Goal: Task Accomplishment & Management: Manage account settings

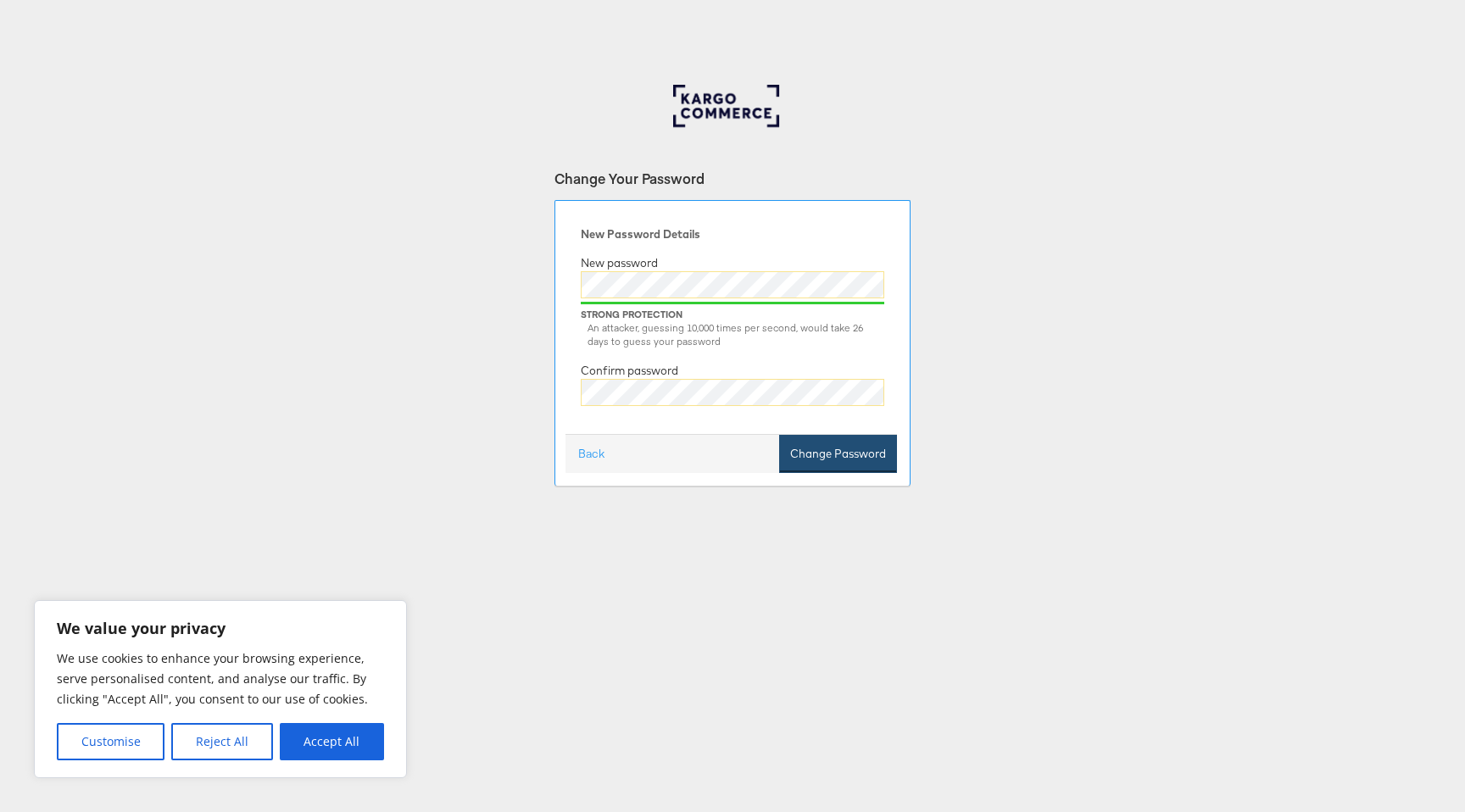
click at [810, 451] on button "Change Password" at bounding box center [838, 453] width 118 height 38
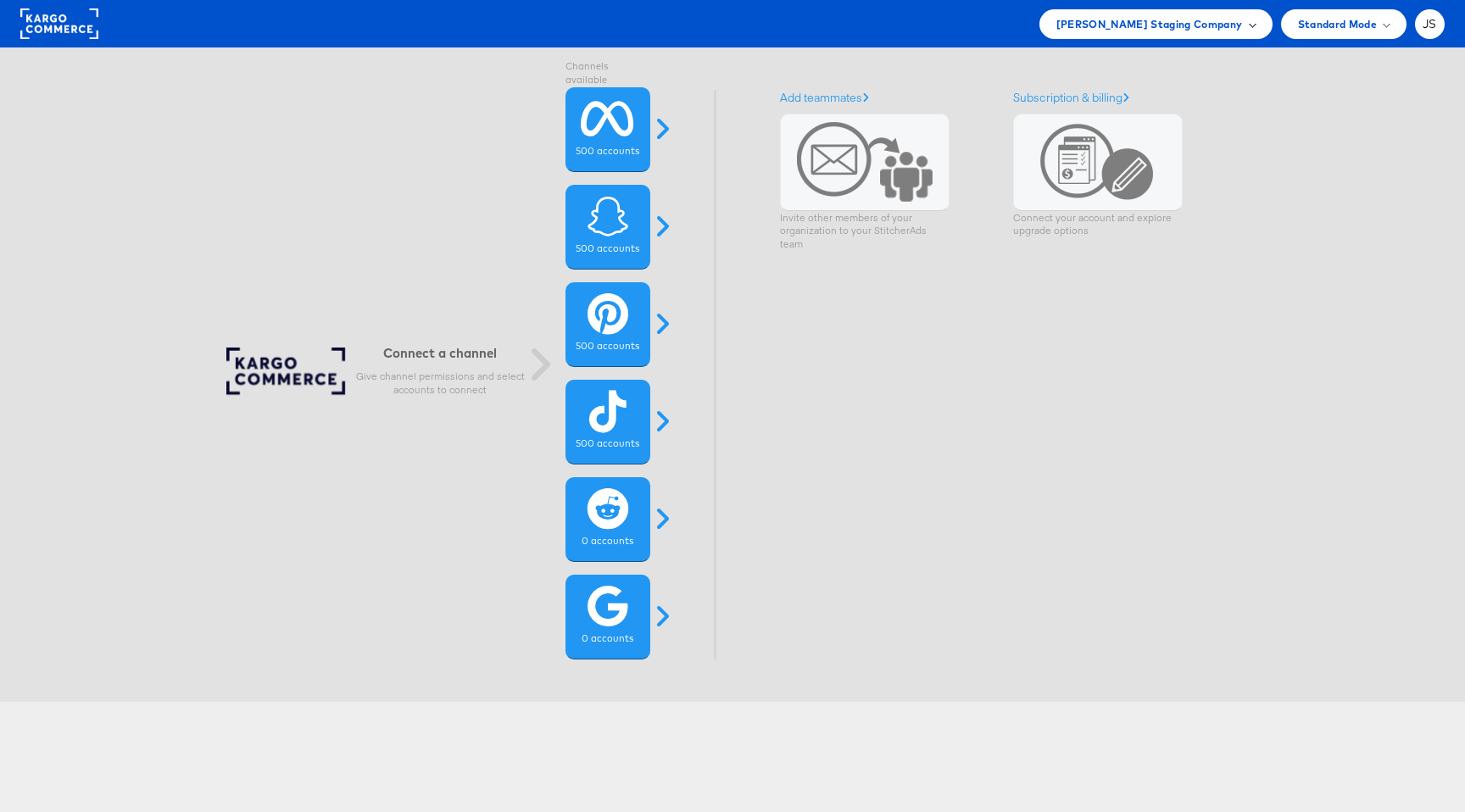
click at [1248, 26] on div "[PERSON_NAME] Staging Company" at bounding box center [1156, 24] width 199 height 18
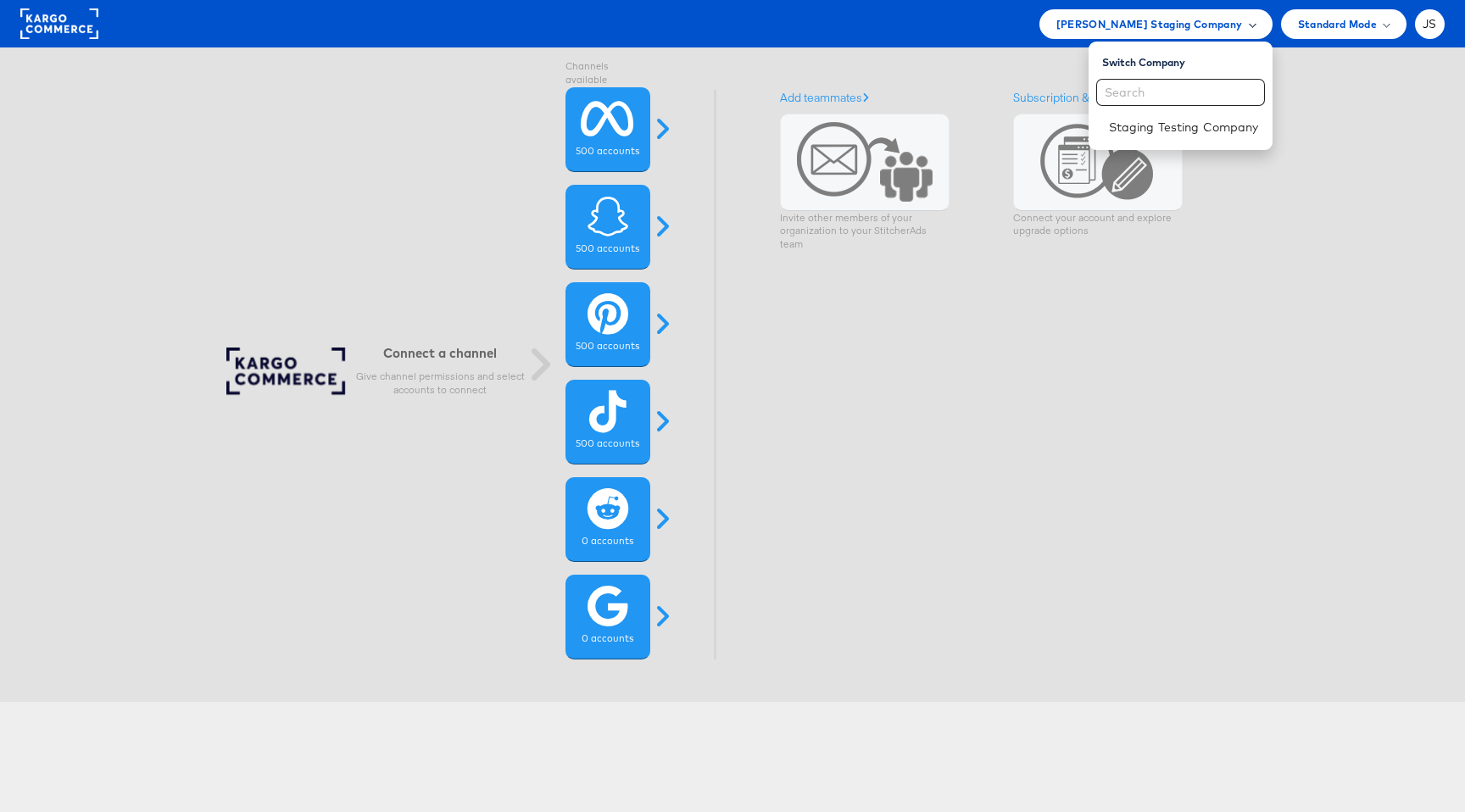
click at [1242, 24] on div "[PERSON_NAME] Staging Company" at bounding box center [1156, 24] width 199 height 18
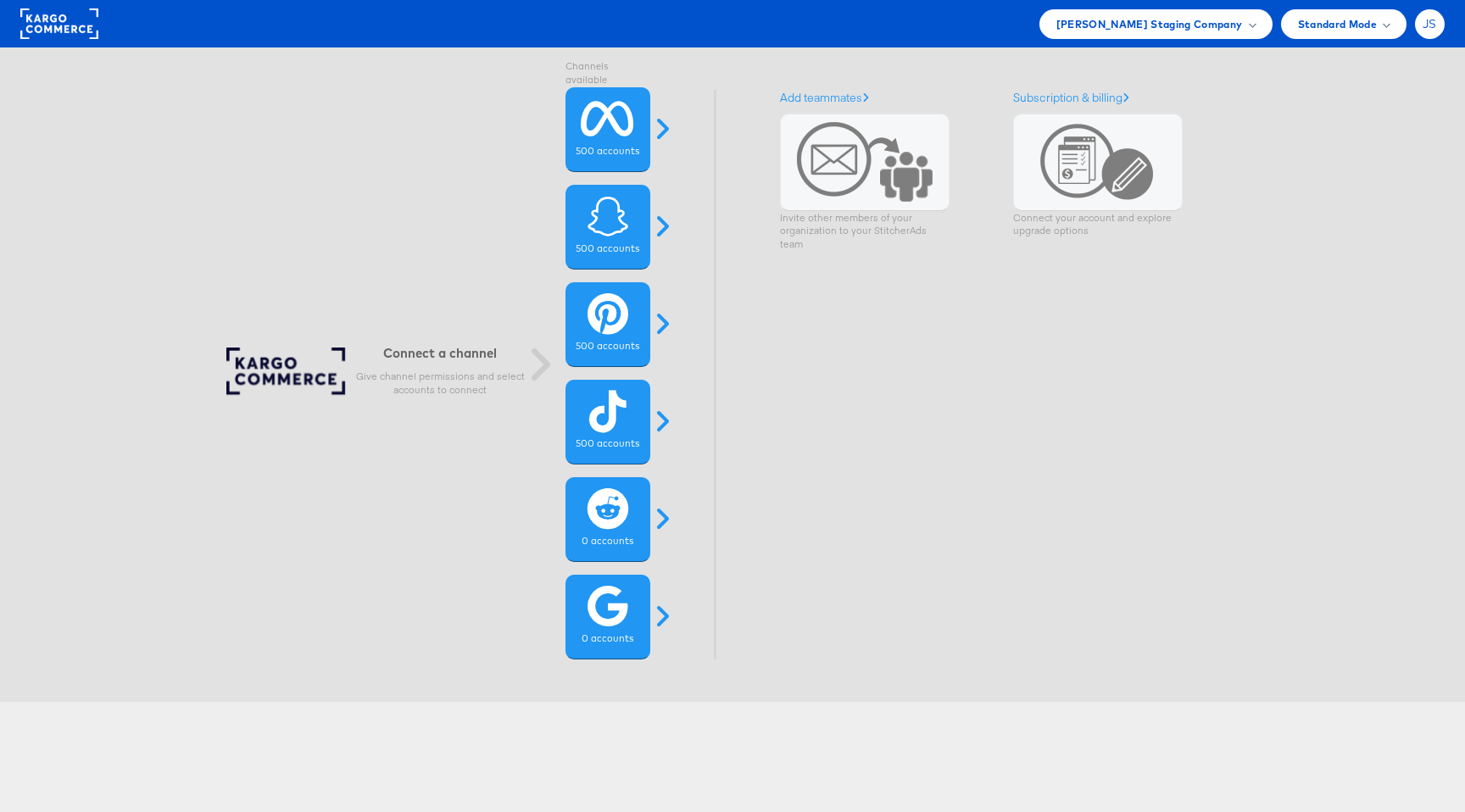
click at [1430, 19] on span "JS" at bounding box center [1430, 24] width 14 height 11
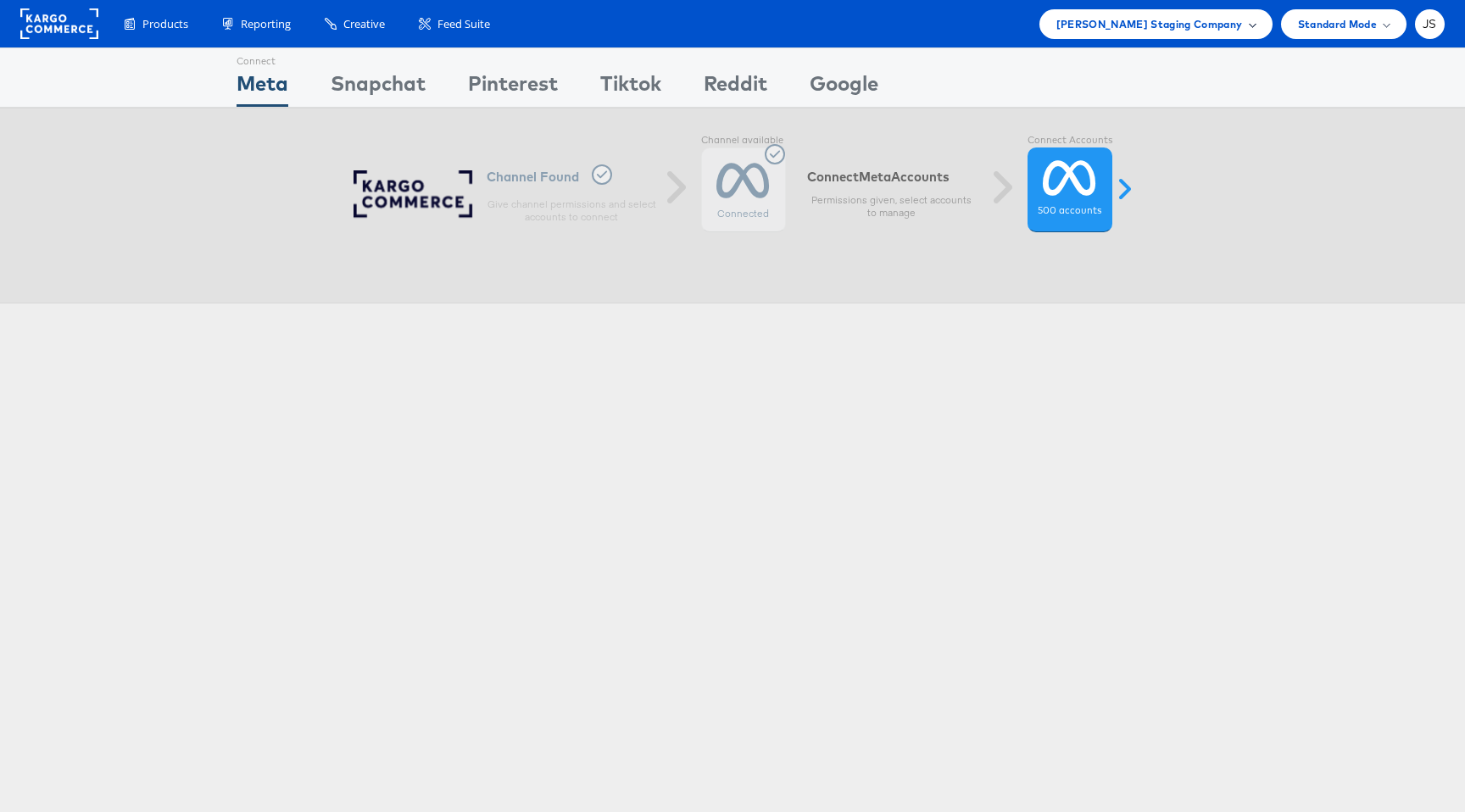
click at [1147, 33] on div "Julie Shanahan Staging Company" at bounding box center [1155, 25] width 233 height 30
click at [1265, 19] on div "Julie Shanahan Staging Company" at bounding box center [1155, 25] width 233 height 30
click at [1261, 19] on div "Julie Shanahan Staging Company" at bounding box center [1155, 25] width 233 height 30
click at [1202, 134] on link "Staging Testing Company" at bounding box center [1183, 127] width 150 height 17
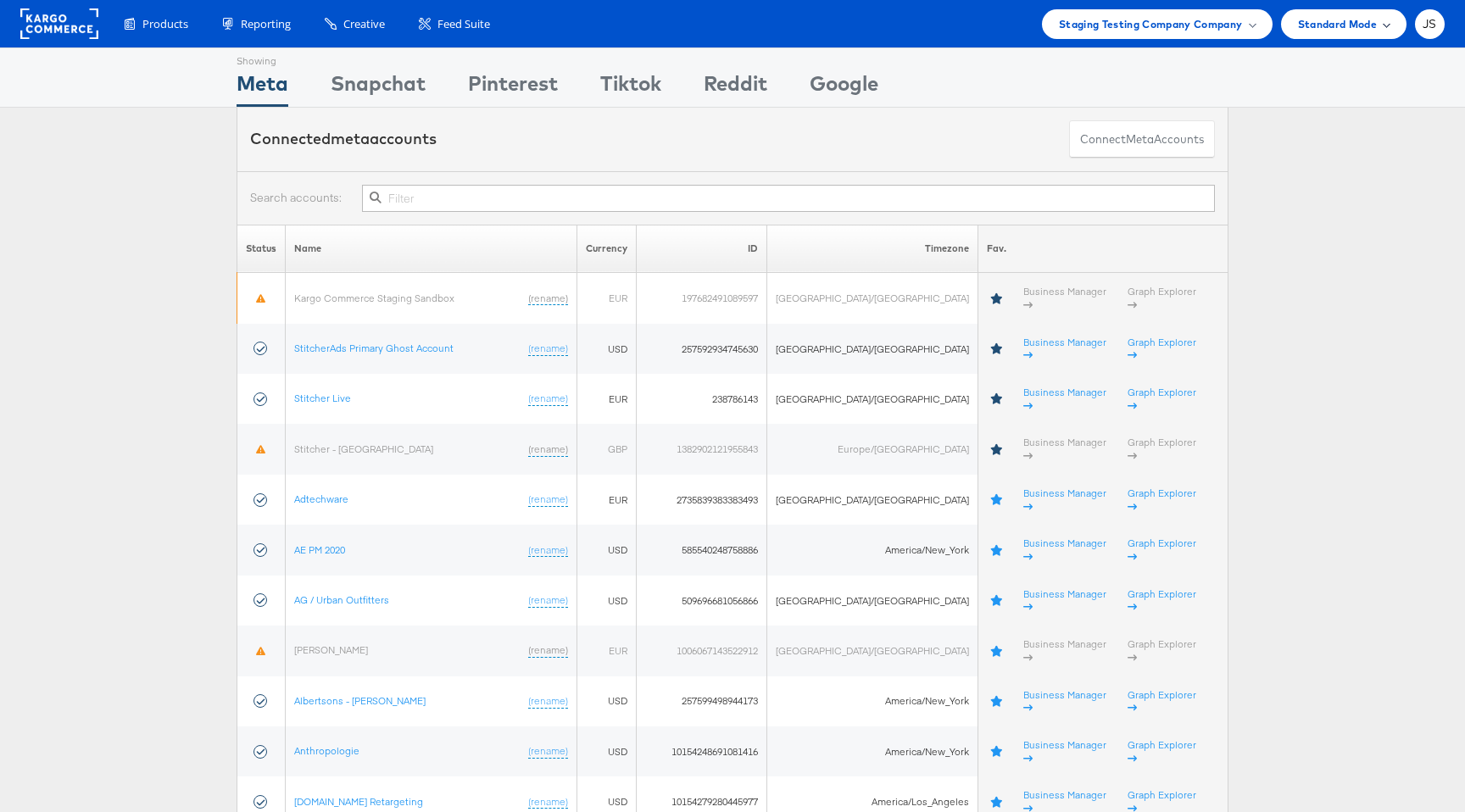
click at [1360, 31] on span "Standard Mode" at bounding box center [1337, 24] width 79 height 18
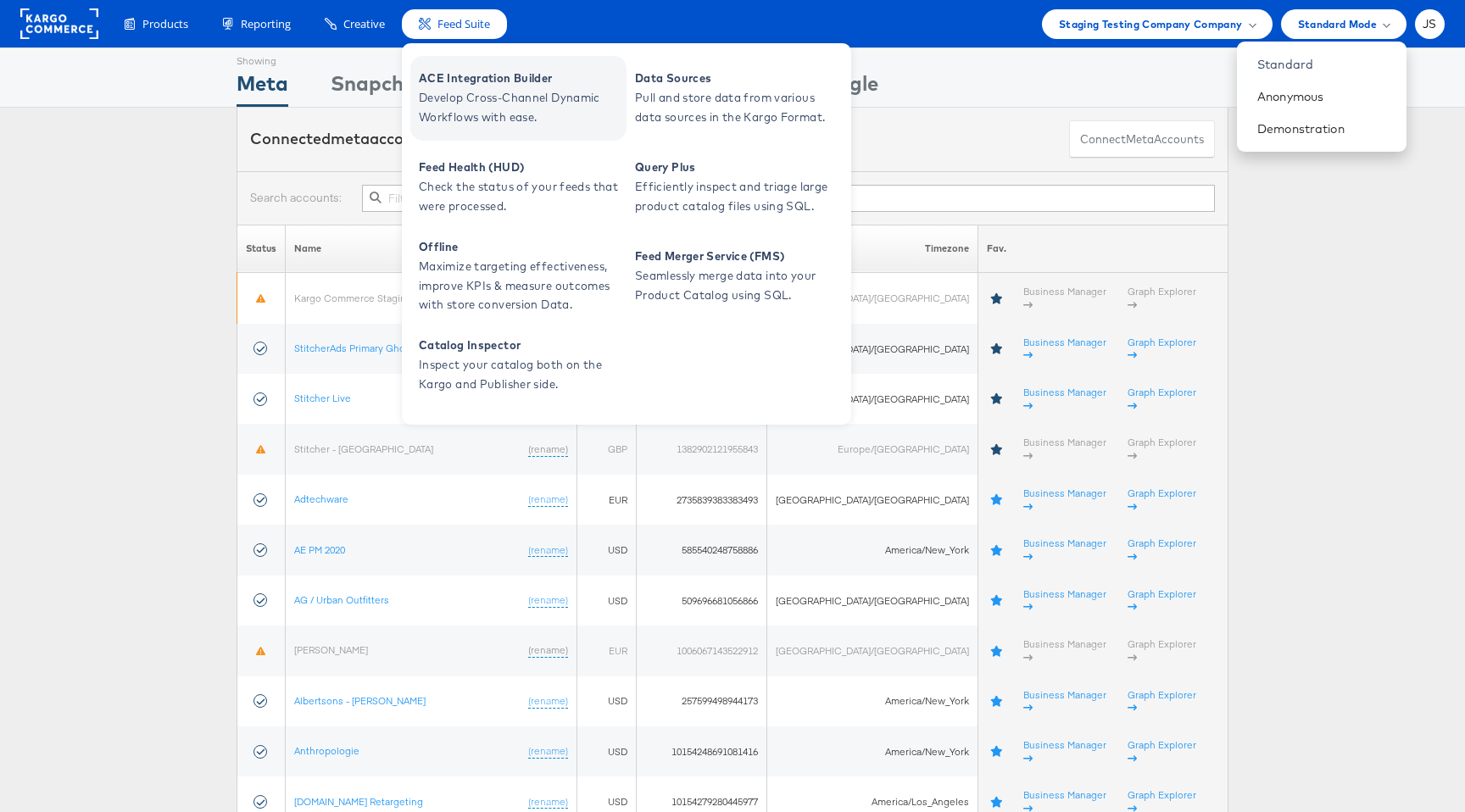
click at [477, 95] on span "Develop Cross-Channel Dynamic Workflows with ease." at bounding box center [521, 108] width 204 height 39
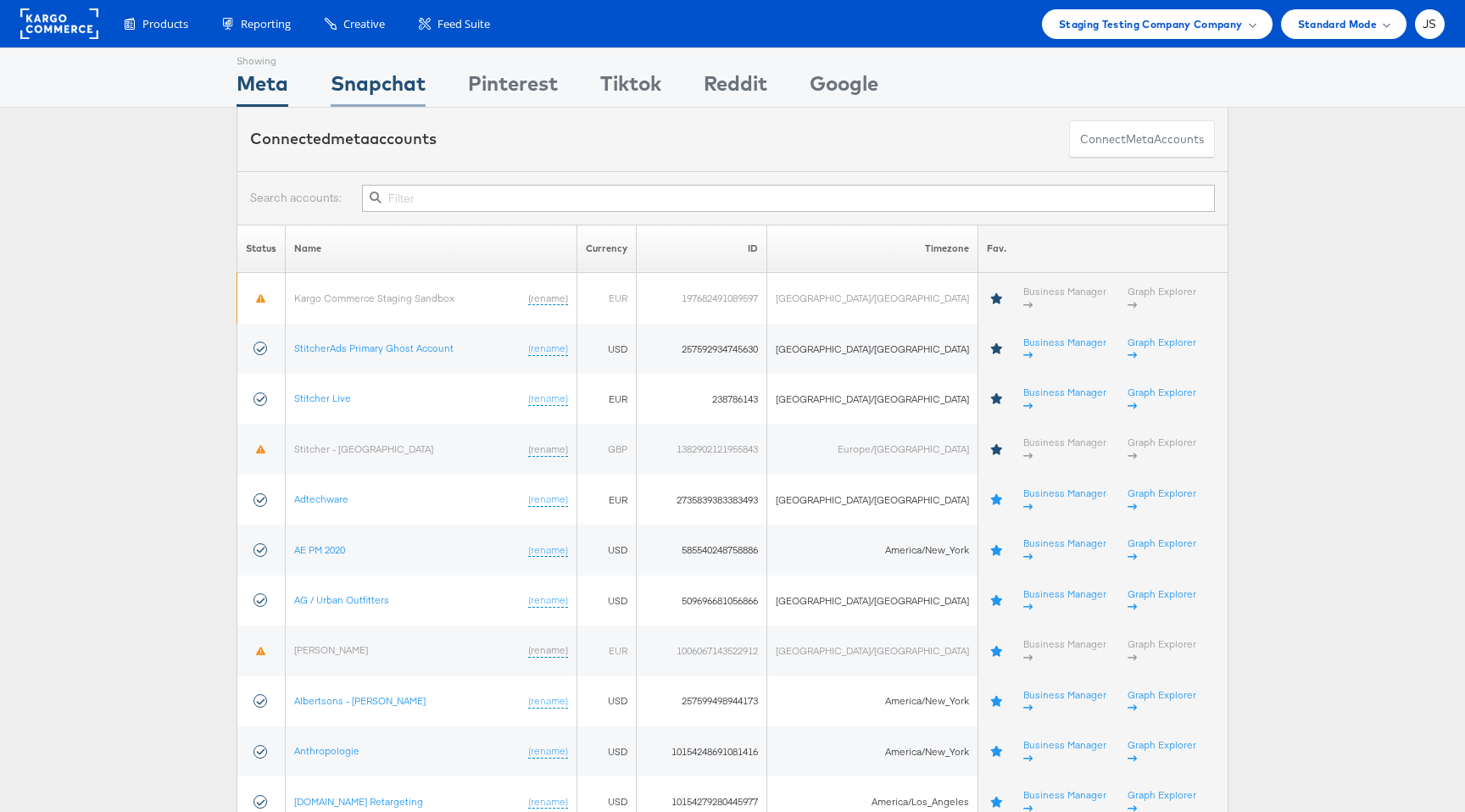
click at [397, 103] on div "Snapchat" at bounding box center [377, 88] width 95 height 38
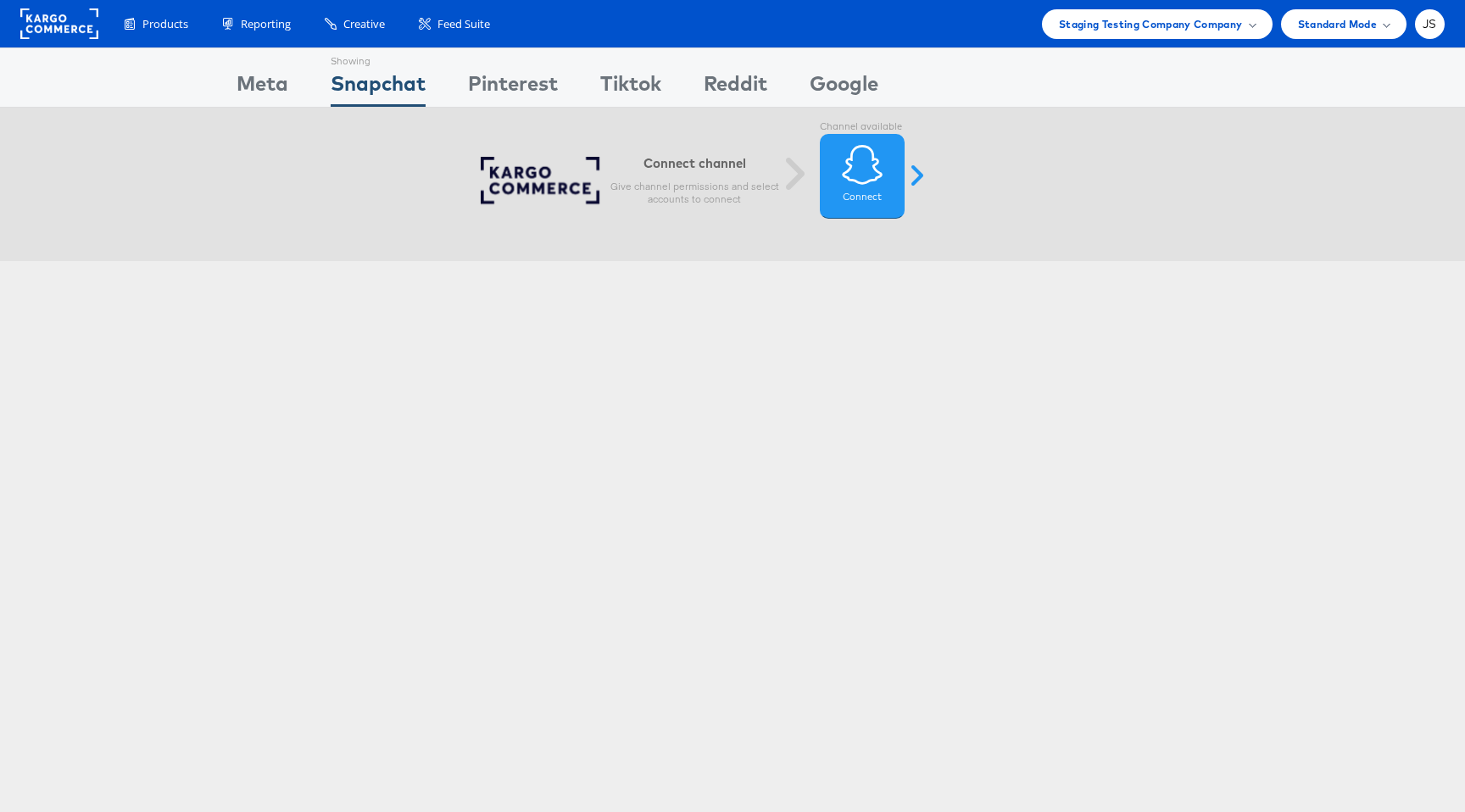
click at [300, 89] on div "Showing Meta Showing Snapchat Showing Pinterest Showing Tiktok Showing Reddit S…" at bounding box center [732, 78] width 992 height 58
click at [293, 88] on div "Showing Meta Showing Snapchat Showing Pinterest Showing Tiktok Showing Reddit S…" at bounding box center [732, 78] width 992 height 58
click at [259, 81] on div "Meta" at bounding box center [262, 88] width 51 height 38
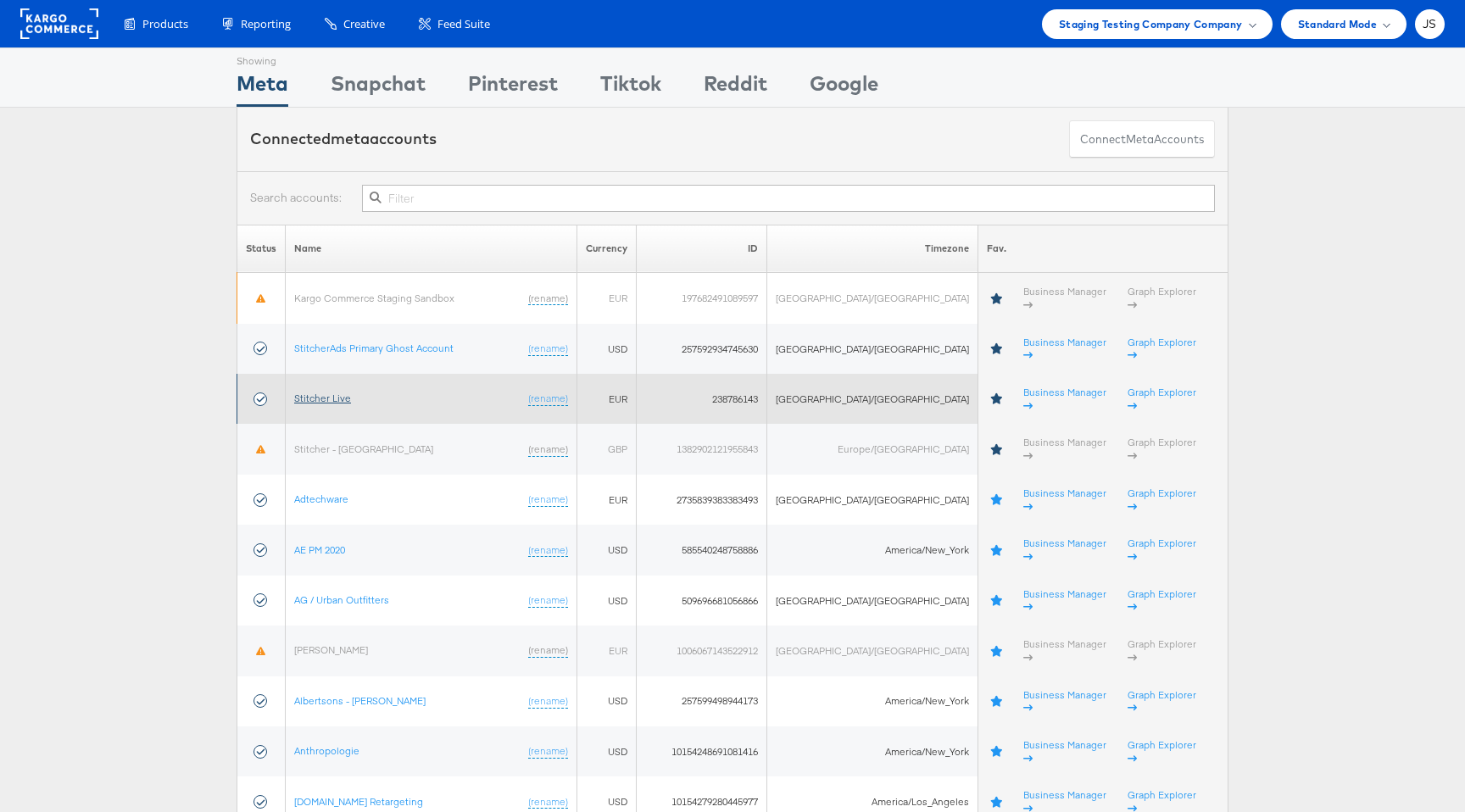
click at [341, 391] on link "Stitcher Live" at bounding box center [322, 398] width 57 height 12
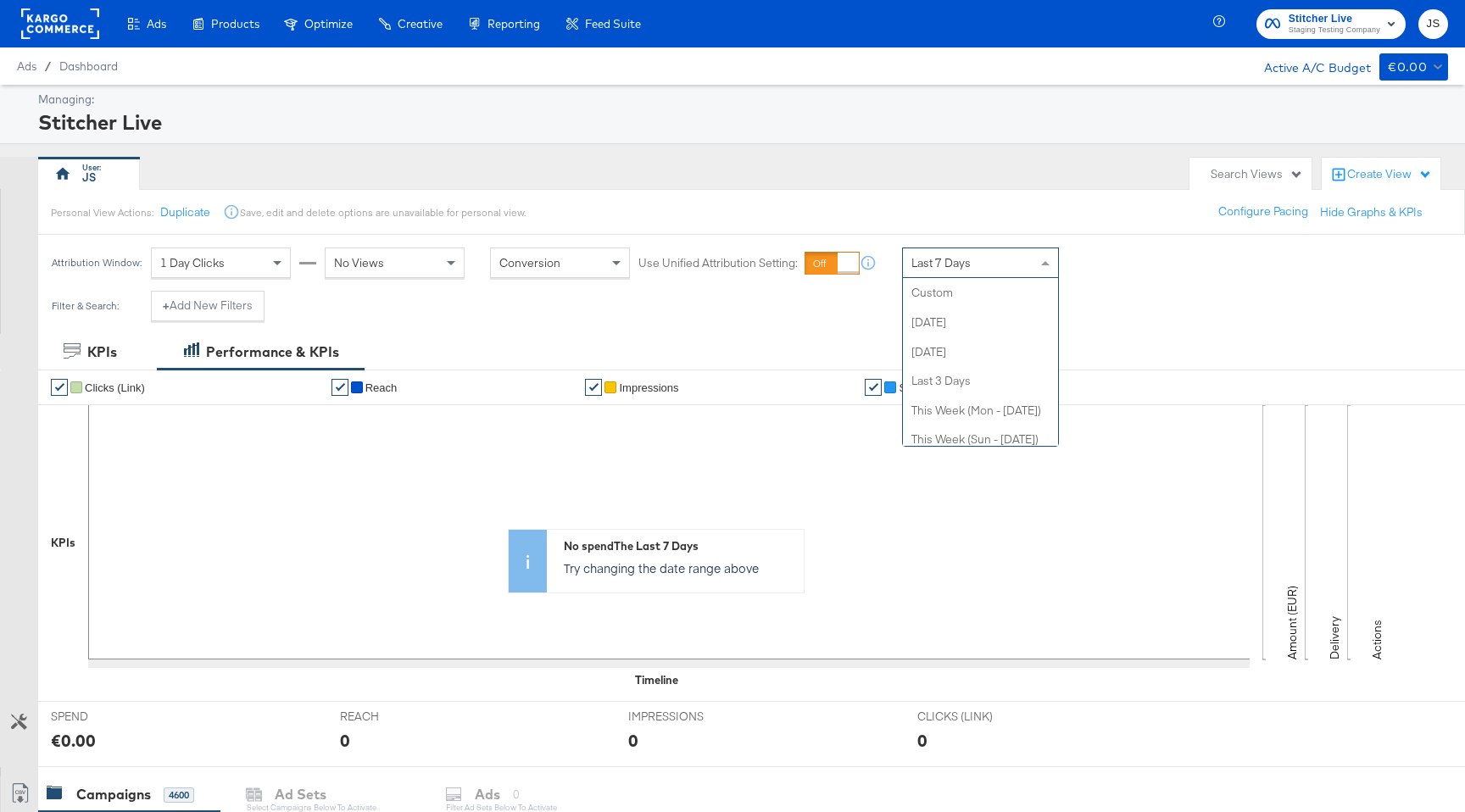
click at [927, 259] on span "Last 7 Days" at bounding box center [941, 262] width 59 height 15
click at [279, 164] on div "JS" at bounding box center [609, 174] width 1143 height 34
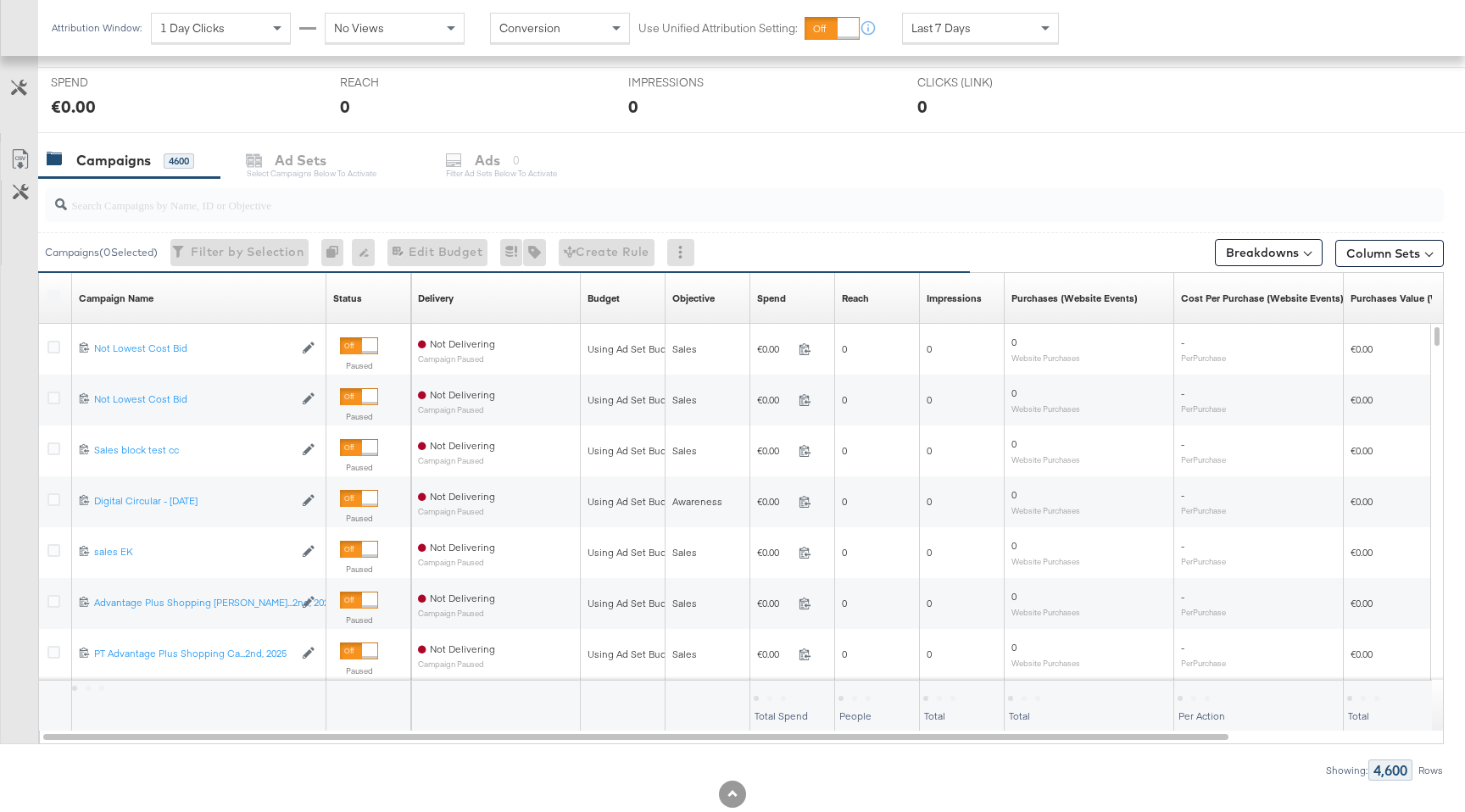
scroll to position [677, 0]
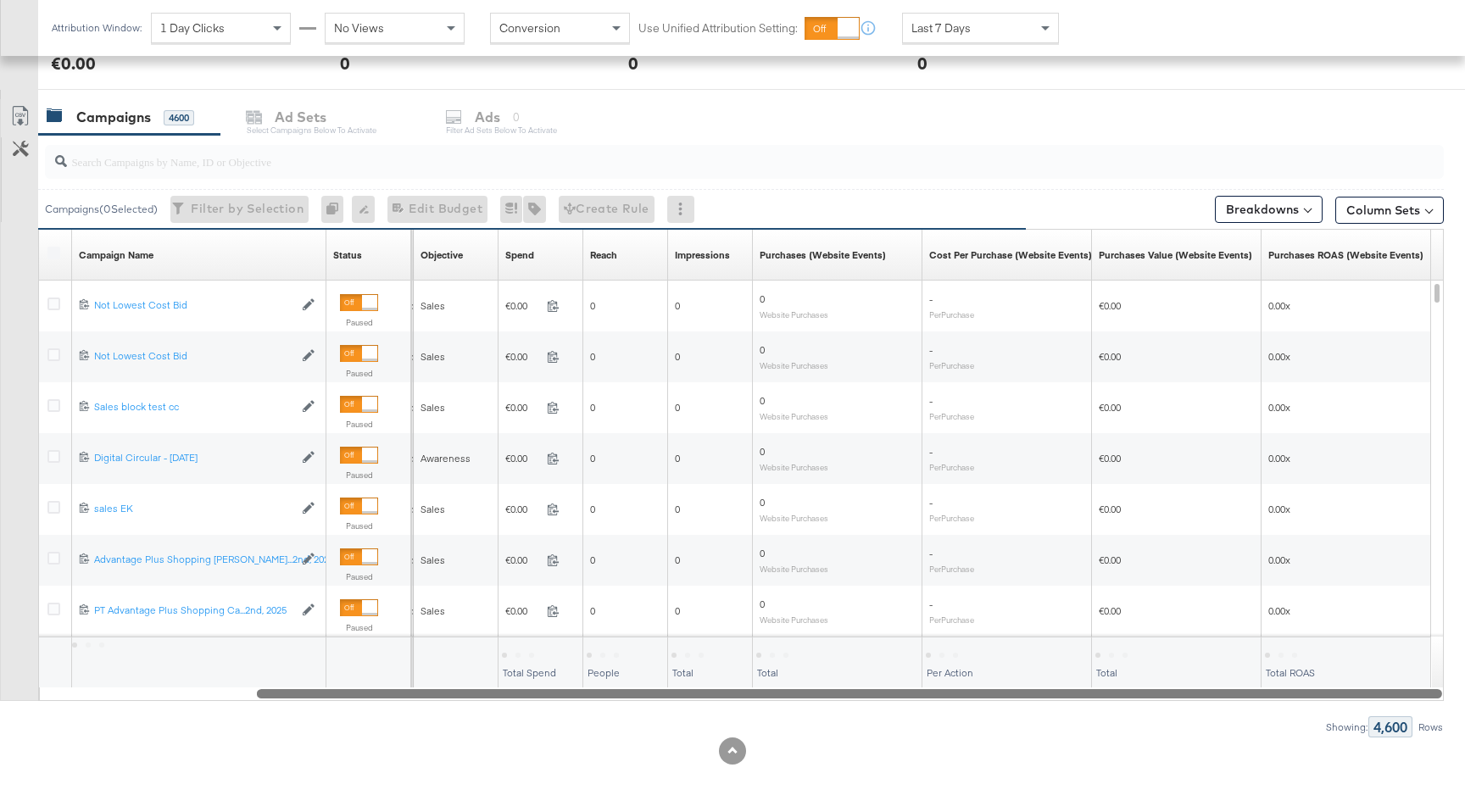
click at [1267, 698] on div at bounding box center [741, 692] width 1406 height 14
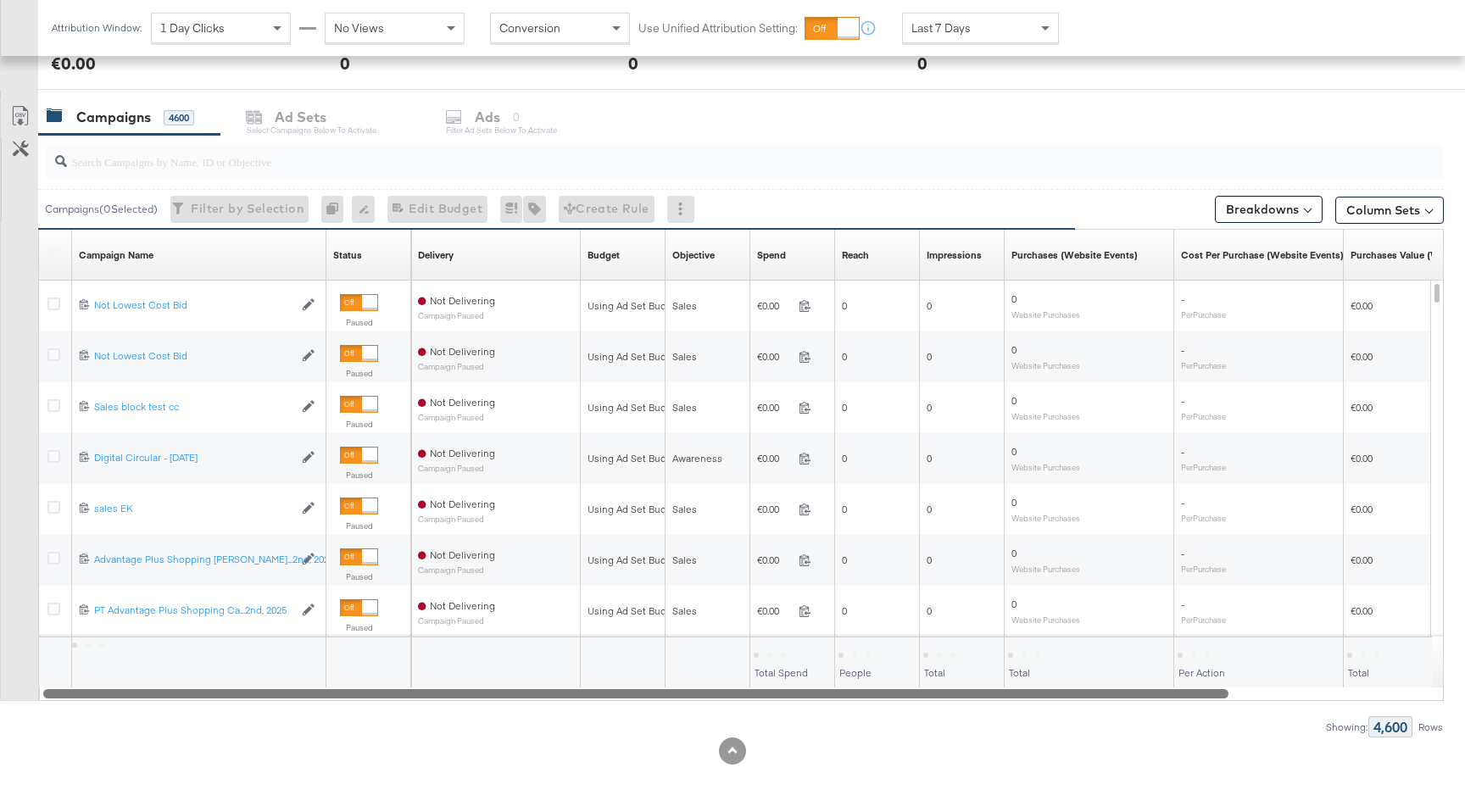
drag, startPoint x: 1267, startPoint y: 698, endPoint x: 949, endPoint y: 700, distance: 318.0
click at [949, 700] on div "Campaign Name Sorting Unavailable Status Sorting Unavailable Delivery Sorting U…" at bounding box center [740, 464] width 1406 height 472
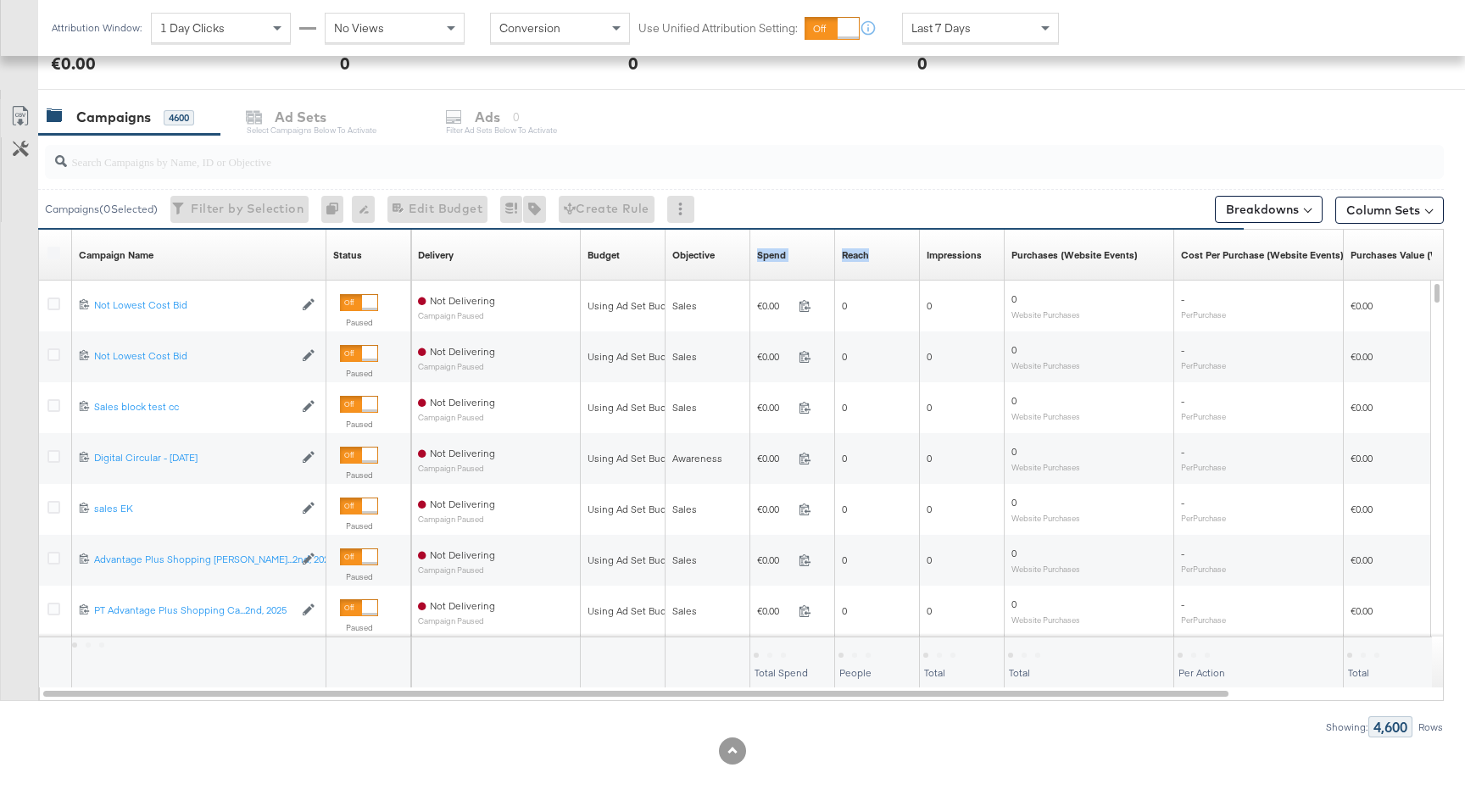
drag, startPoint x: 829, startPoint y: 254, endPoint x: 891, endPoint y: 253, distance: 62.0
click at [891, 253] on div "Delivery Sorting Unavailable Budget Sorting Unavailable Objective Sorting Unava…" at bounding box center [1047, 254] width 1272 height 50
drag, startPoint x: 832, startPoint y: 252, endPoint x: 842, endPoint y: 253, distance: 10.0
click at [842, 253] on div "Delivery Sorting Unavailable Budget Sorting Unavailable Objective Sorting Unava…" at bounding box center [1047, 254] width 1272 height 50
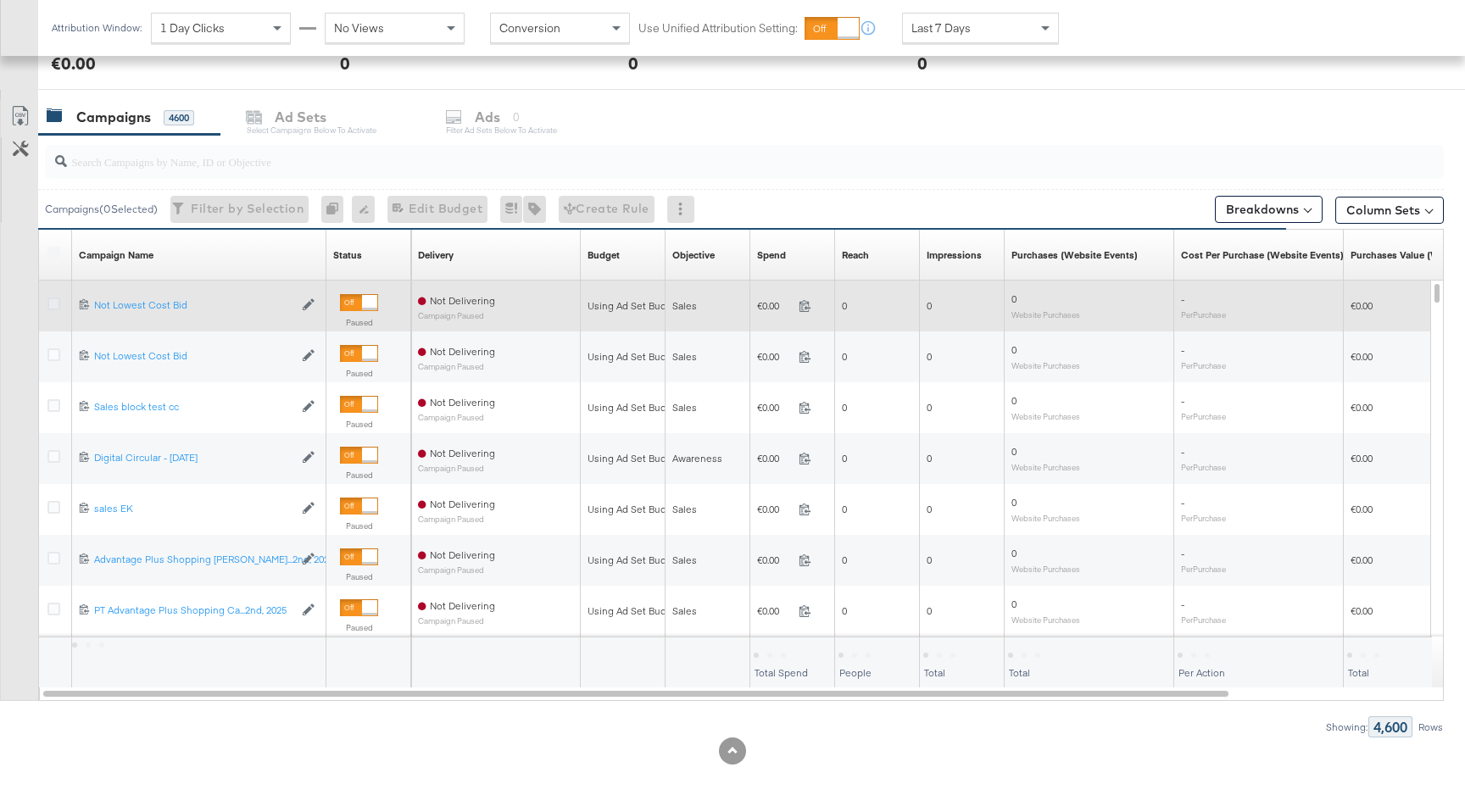
click at [59, 299] on div at bounding box center [57, 305] width 18 height 17
click at [59, 299] on icon at bounding box center [54, 304] width 12 height 12
click at [0, 0] on input "checkbox" at bounding box center [0, 0] width 0 height 0
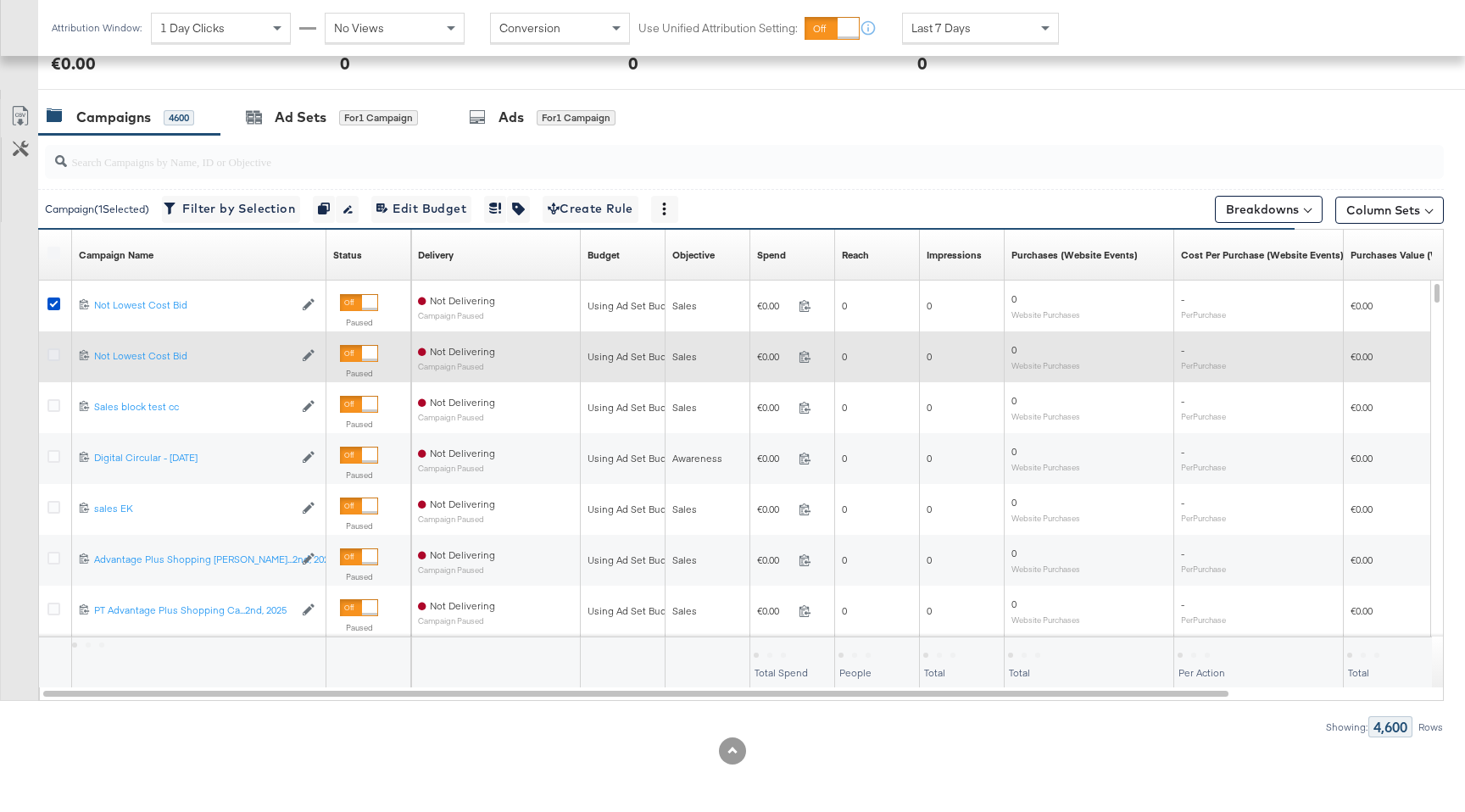
click at [56, 348] on icon at bounding box center [54, 354] width 12 height 12
click at [0, 0] on input "checkbox" at bounding box center [0, 0] width 0 height 0
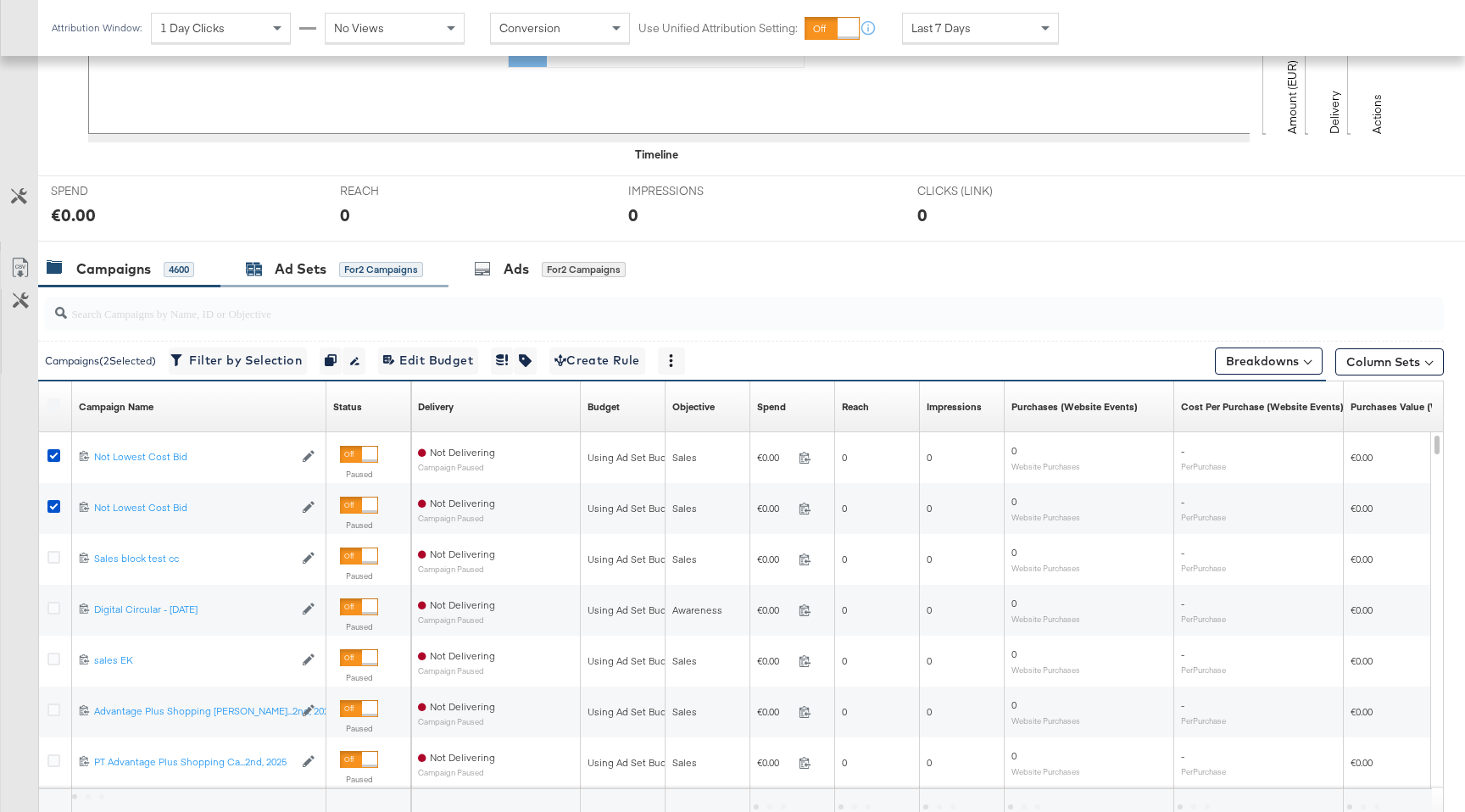
click at [306, 270] on div "Ad Sets" at bounding box center [300, 269] width 51 height 19
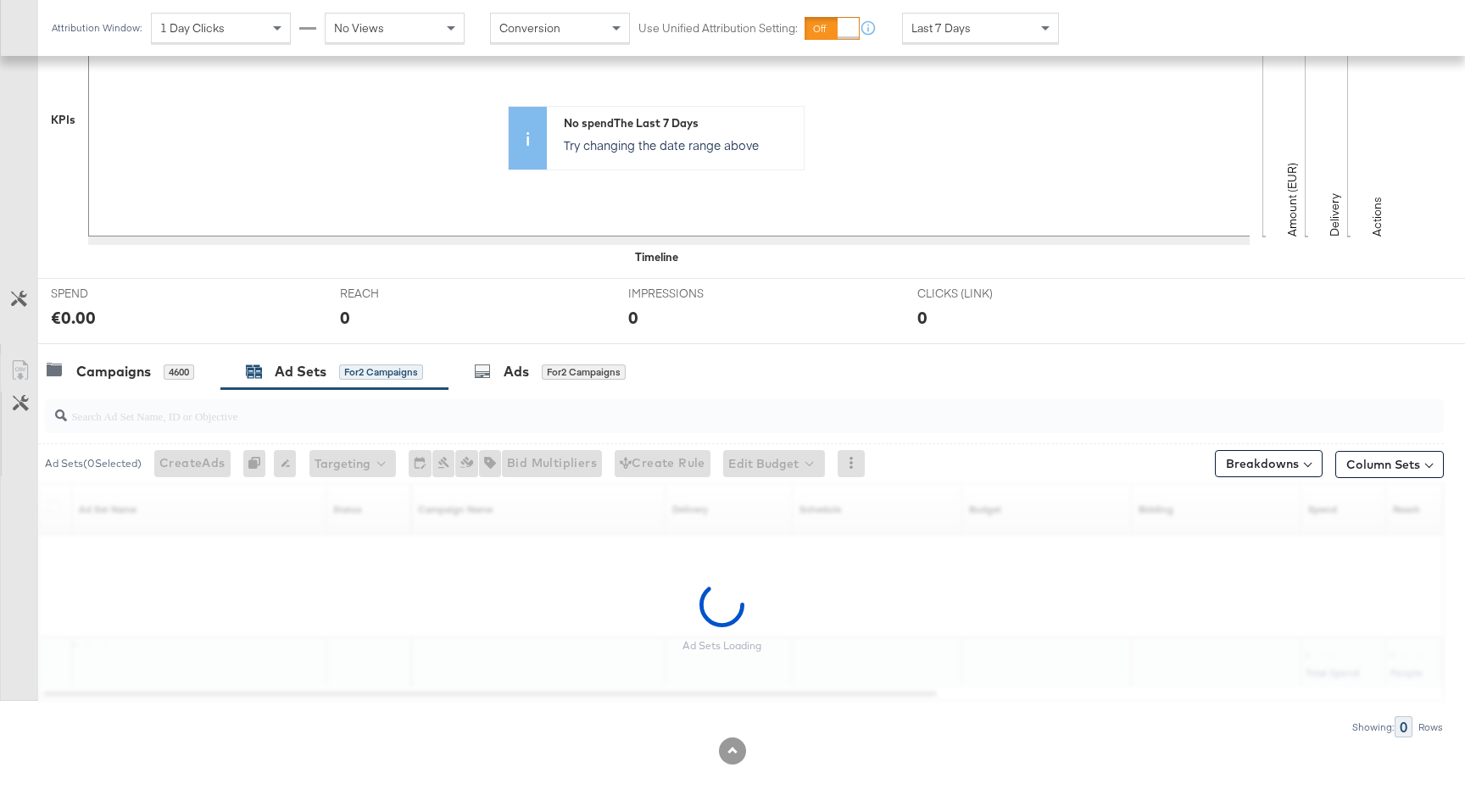
scroll to position [372, 0]
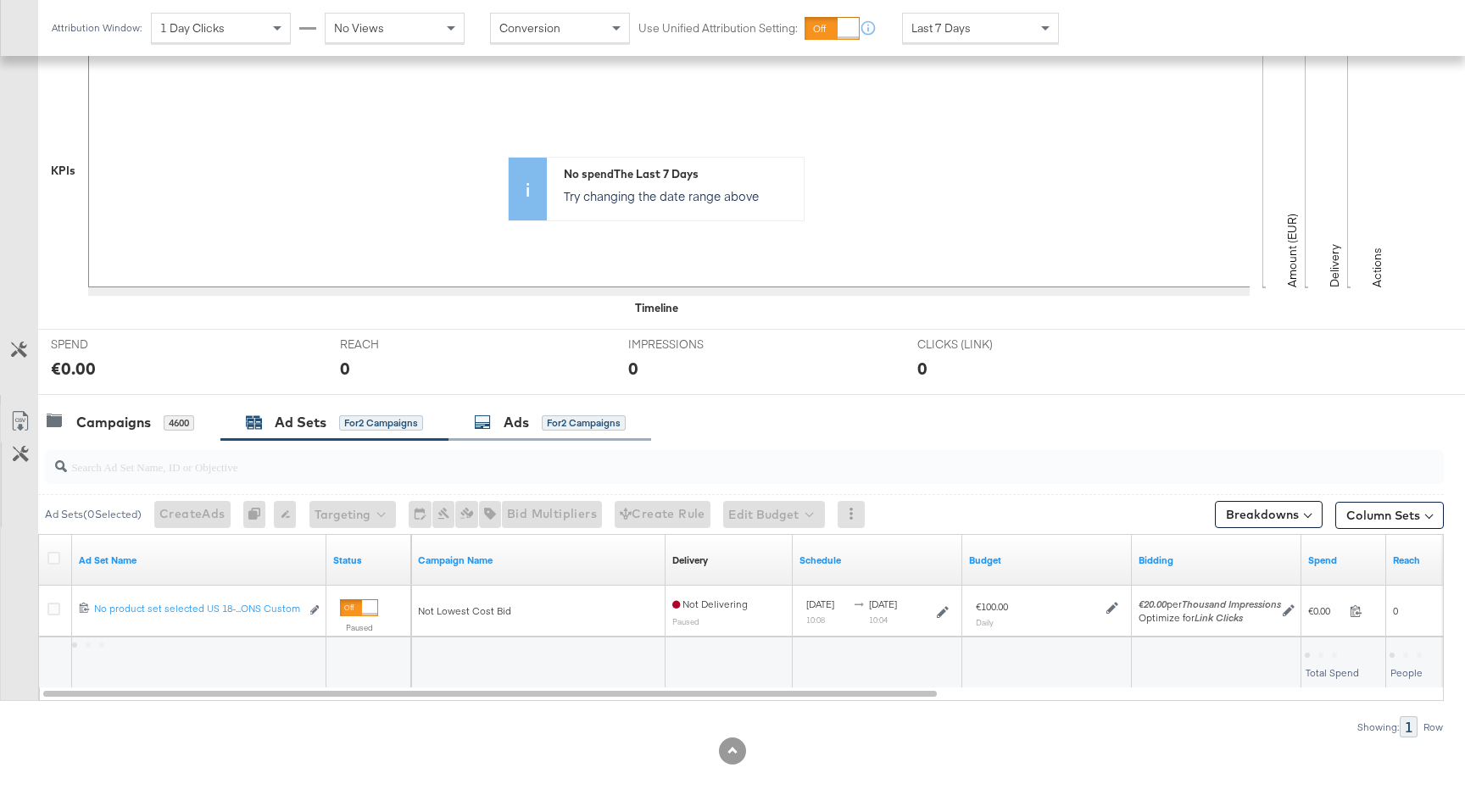
click at [531, 416] on div "Ads for 2 Campaigns" at bounding box center [549, 422] width 151 height 19
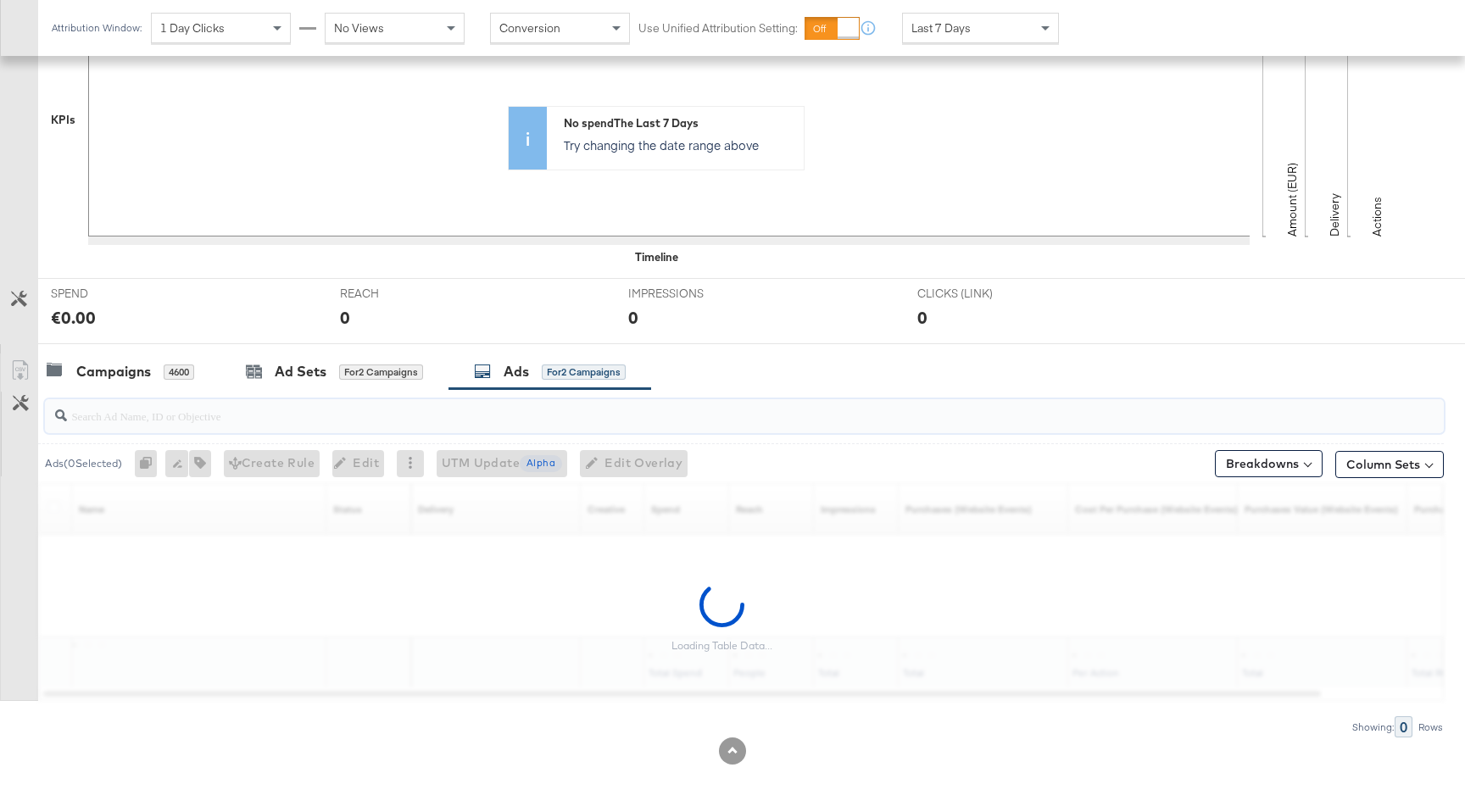
click at [531, 416] on input "search" at bounding box center [692, 408] width 1250 height 33
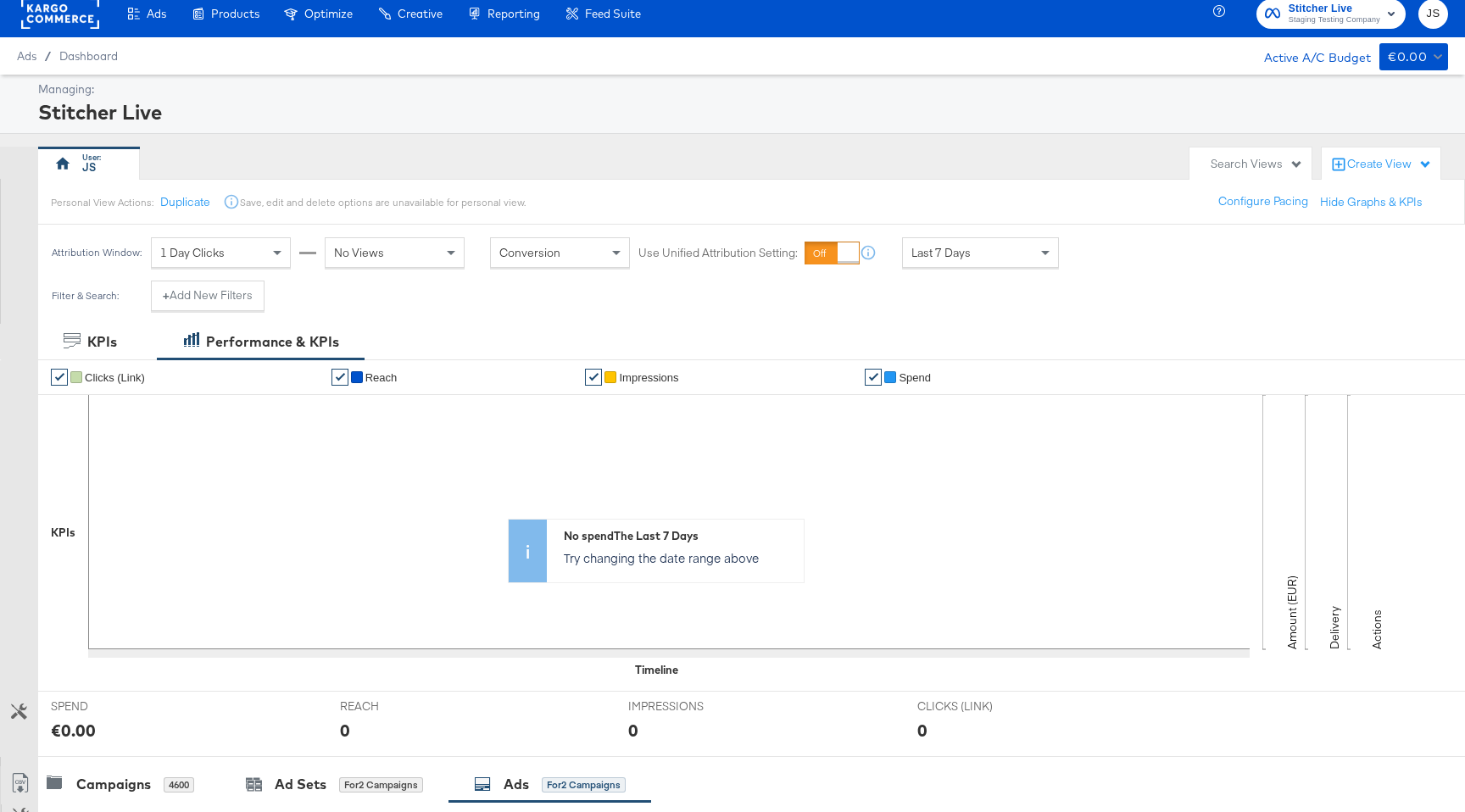
scroll to position [0, 0]
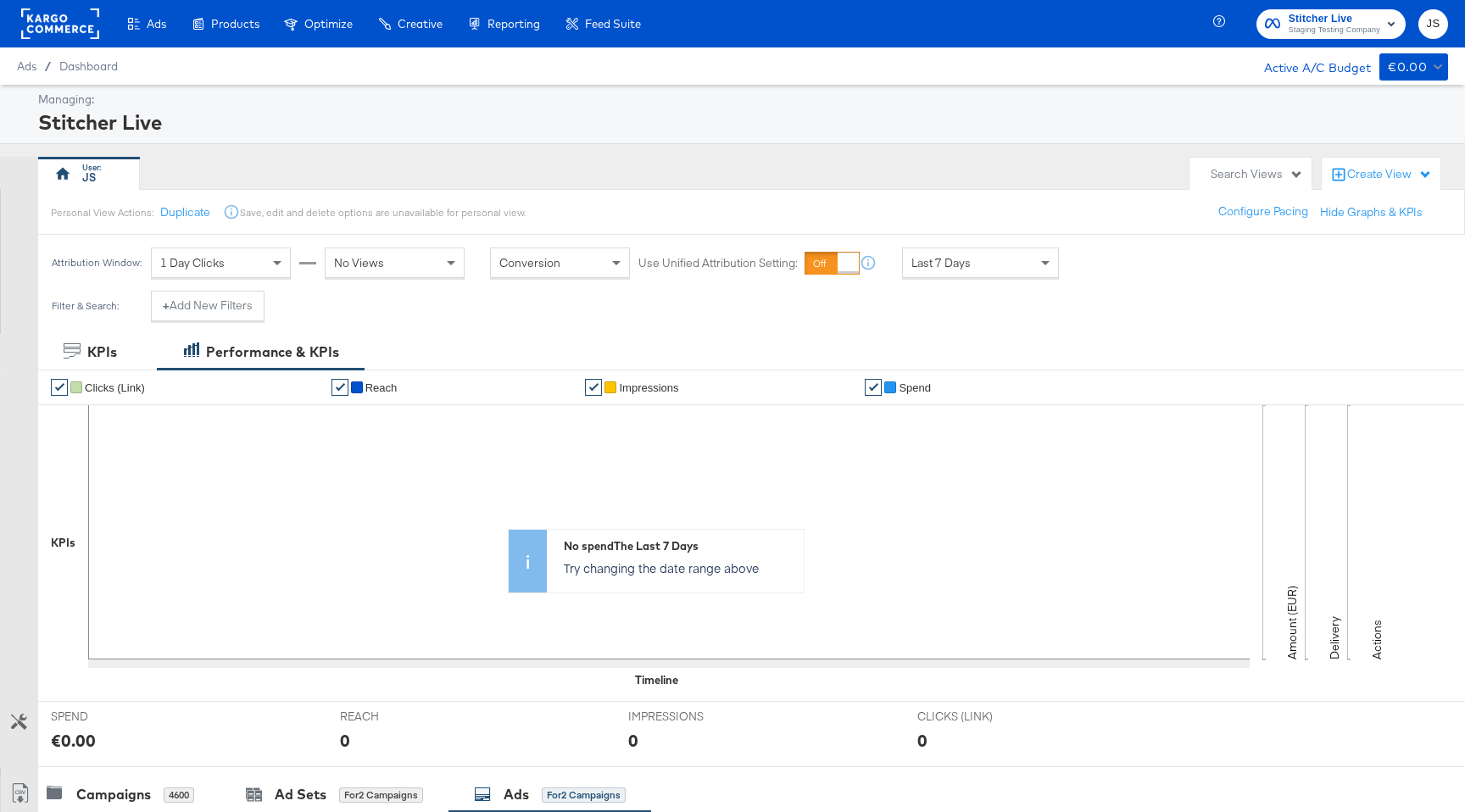
click at [74, 49] on div "Ads / Dashboard Active A/C Budget €0.00" at bounding box center [732, 66] width 1465 height 37
click at [64, 29] on rect at bounding box center [60, 24] width 78 height 30
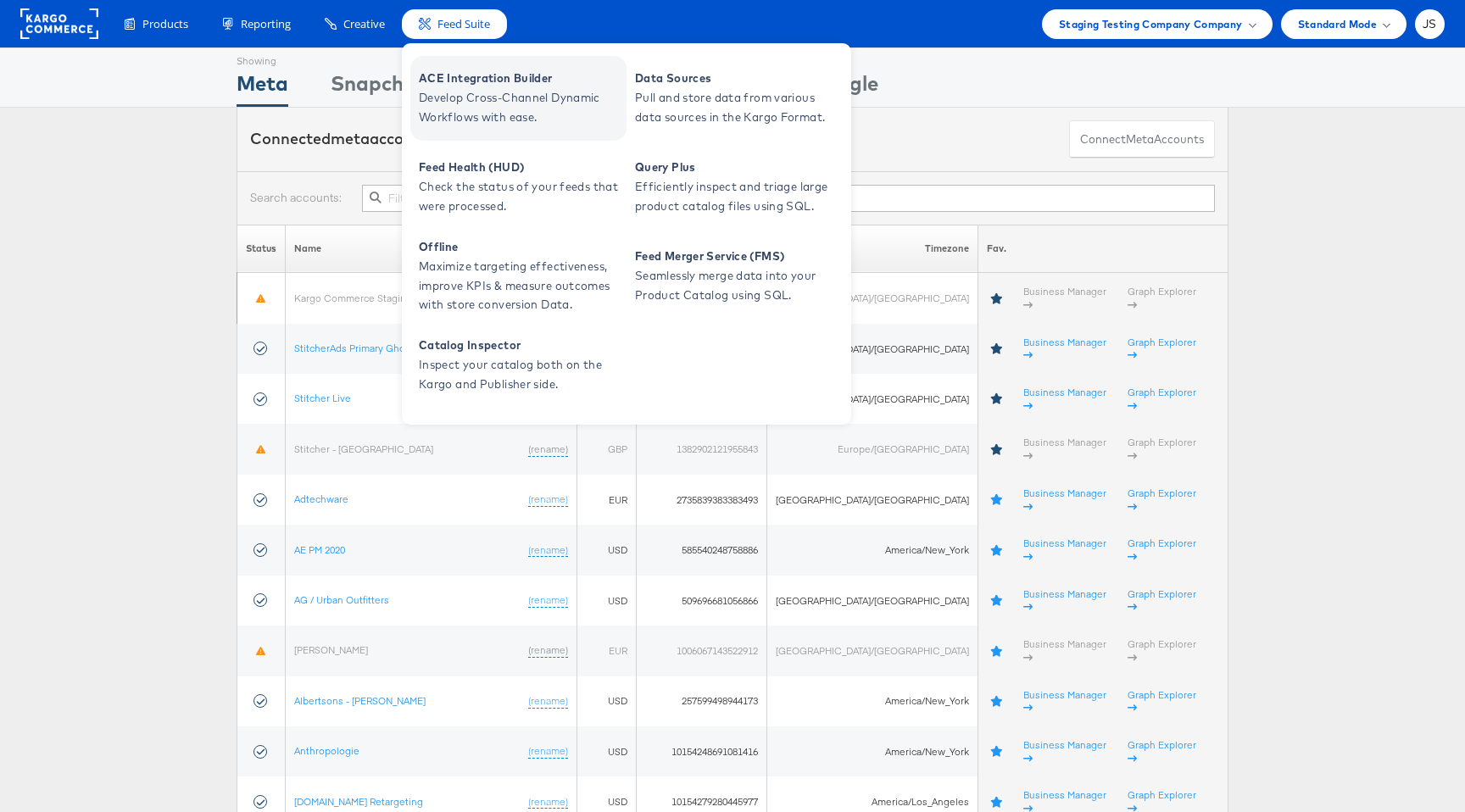
click at [461, 86] on span "ACE Integration Builder" at bounding box center [521, 79] width 204 height 19
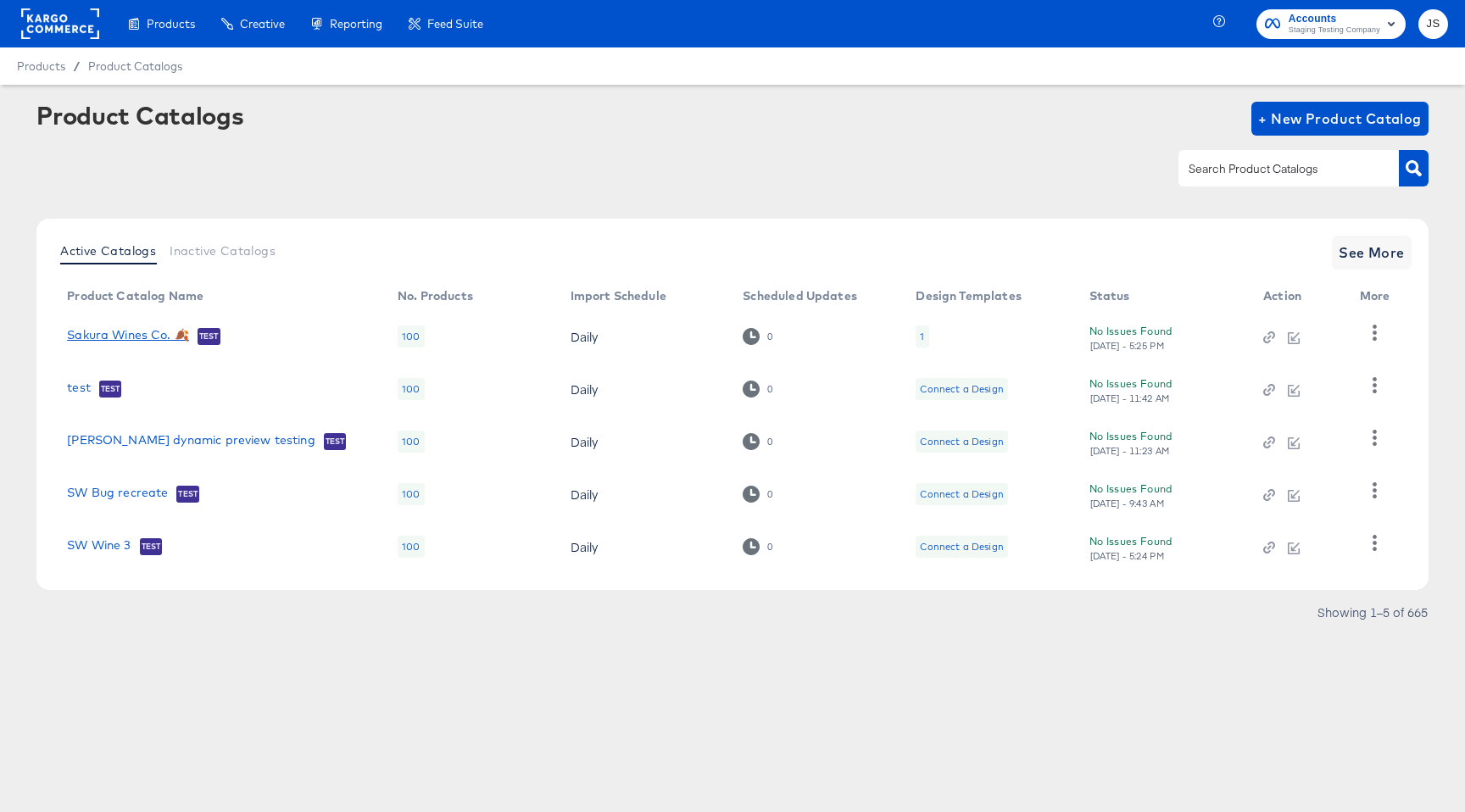
click at [115, 329] on link "Sakura Wines Co. 🍂" at bounding box center [128, 336] width 122 height 17
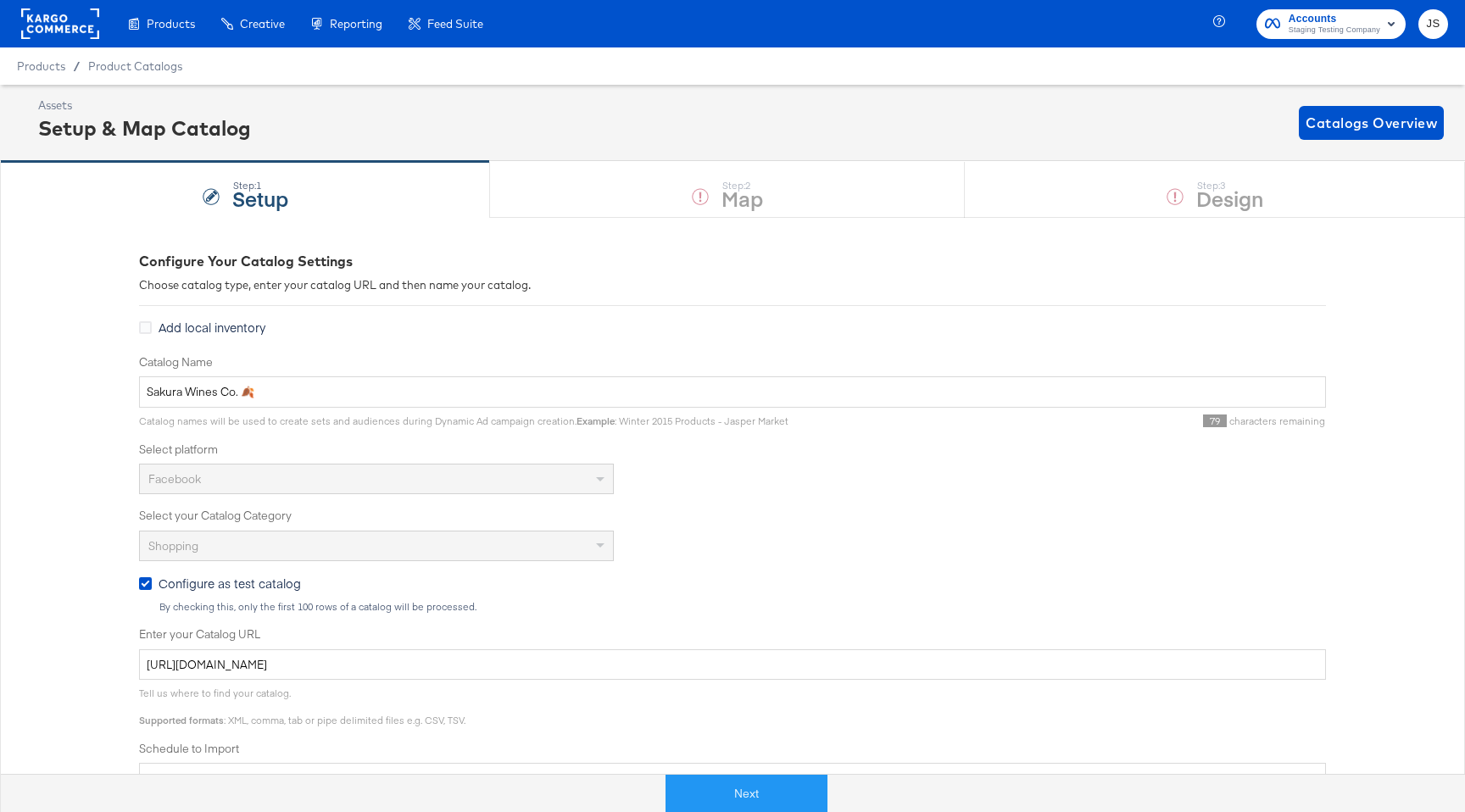
click at [715, 167] on div "Step: 1 Setup Step: 2 Map Step: 3 Design" at bounding box center [732, 189] width 1465 height 56
click at [715, 184] on div "Step: 1 Setup Step: 2 Map Step: 3 Design" at bounding box center [732, 189] width 1465 height 56
click at [1332, 70] on div "Products / Product Catalogs" at bounding box center [732, 66] width 1465 height 37
click at [1375, 21] on span "Accounts" at bounding box center [1334, 19] width 91 height 18
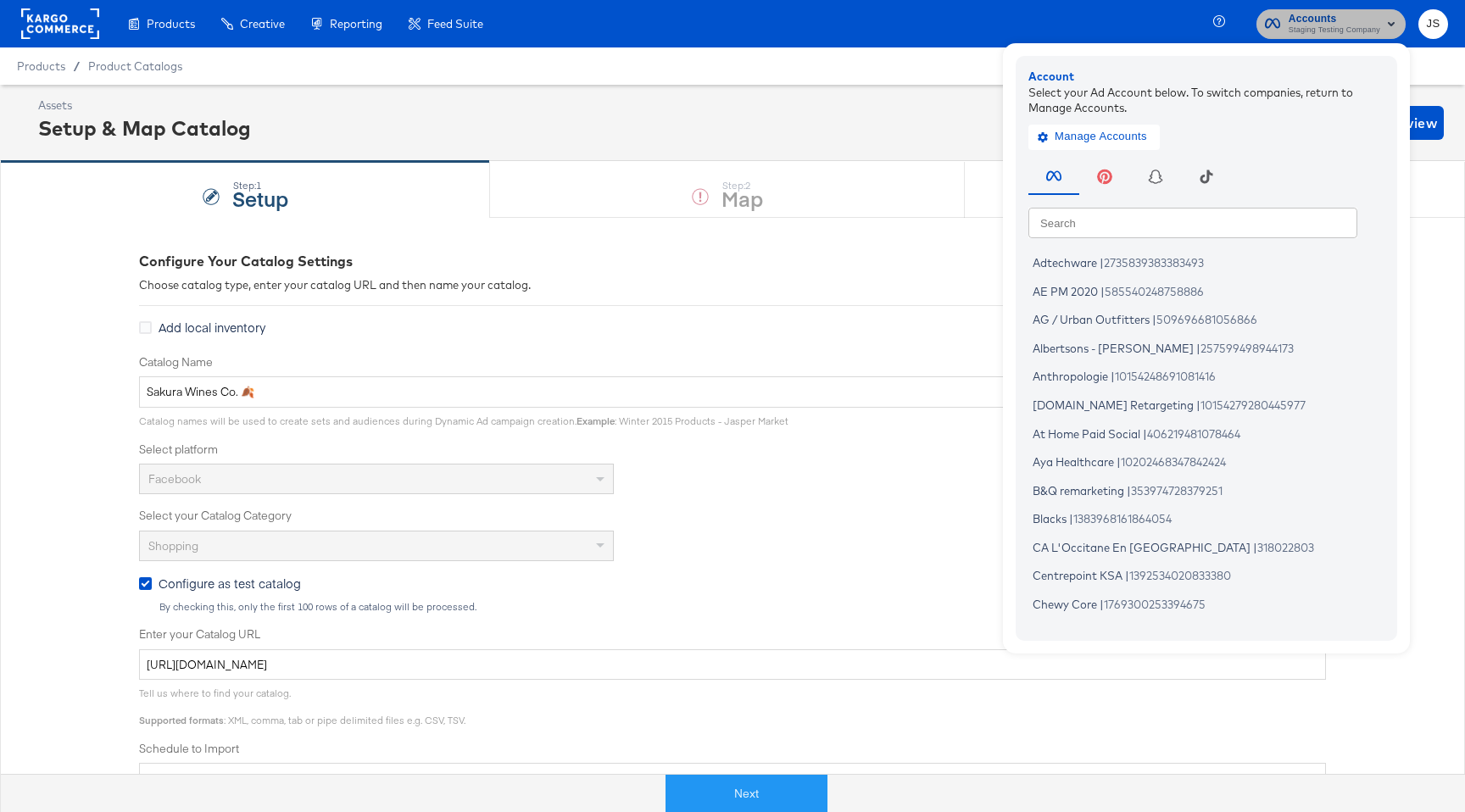
click at [1361, 23] on span "Accounts" at bounding box center [1334, 19] width 91 height 18
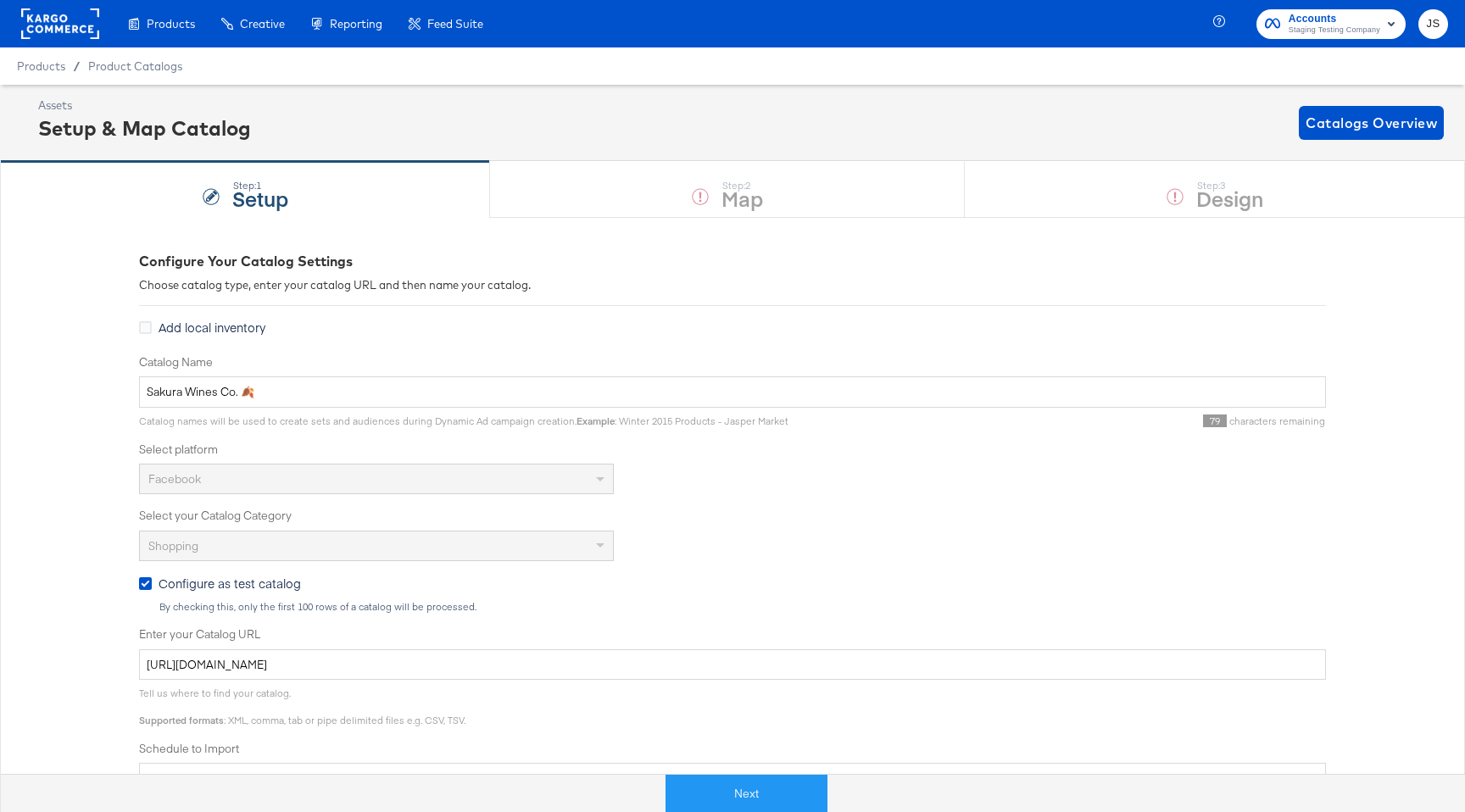
click at [203, 548] on div "Shopping" at bounding box center [376, 545] width 473 height 29
click at [928, 48] on div "Products / Product Catalogs" at bounding box center [732, 66] width 1465 height 37
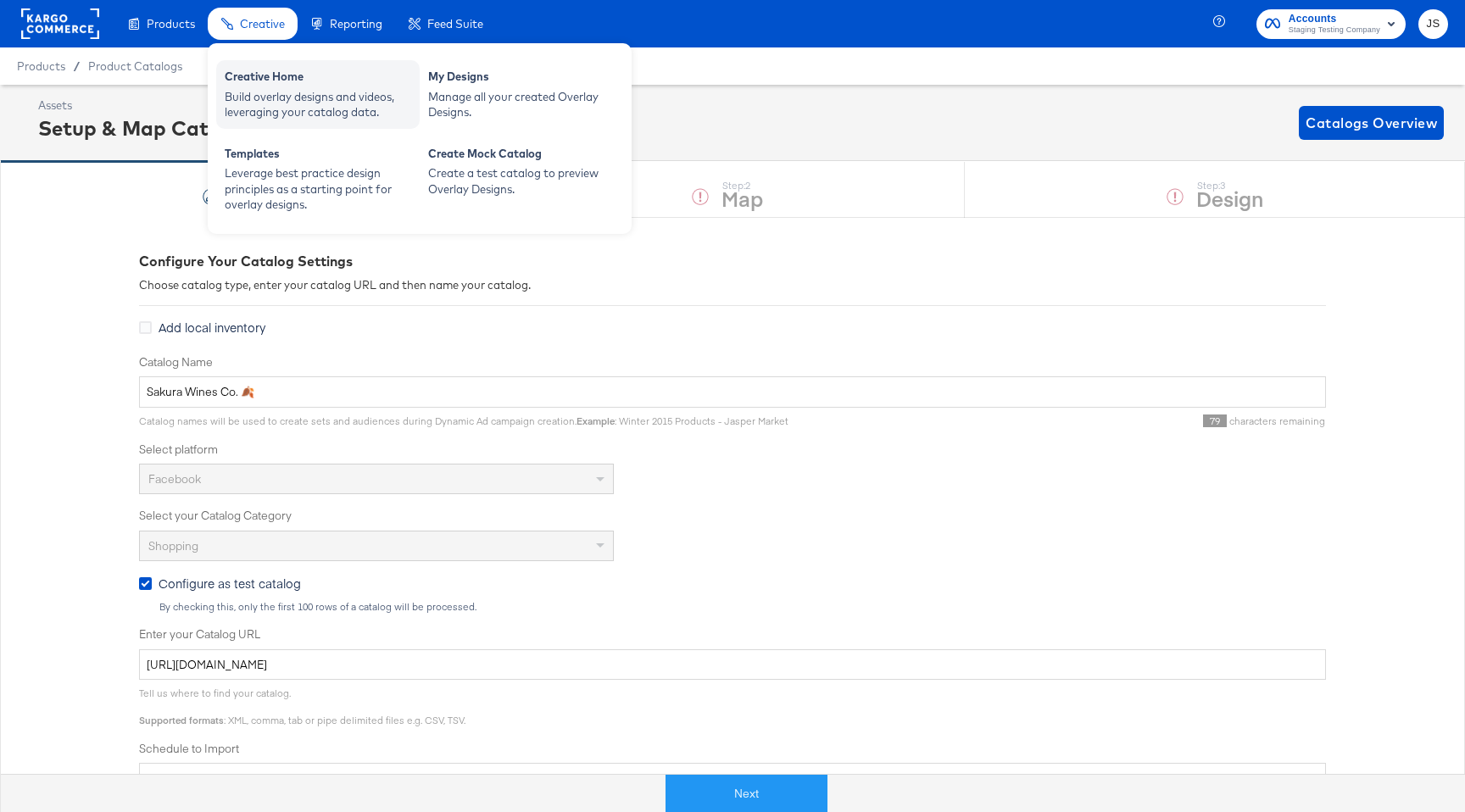
click at [282, 77] on div "Creative Home" at bounding box center [318, 79] width 187 height 20
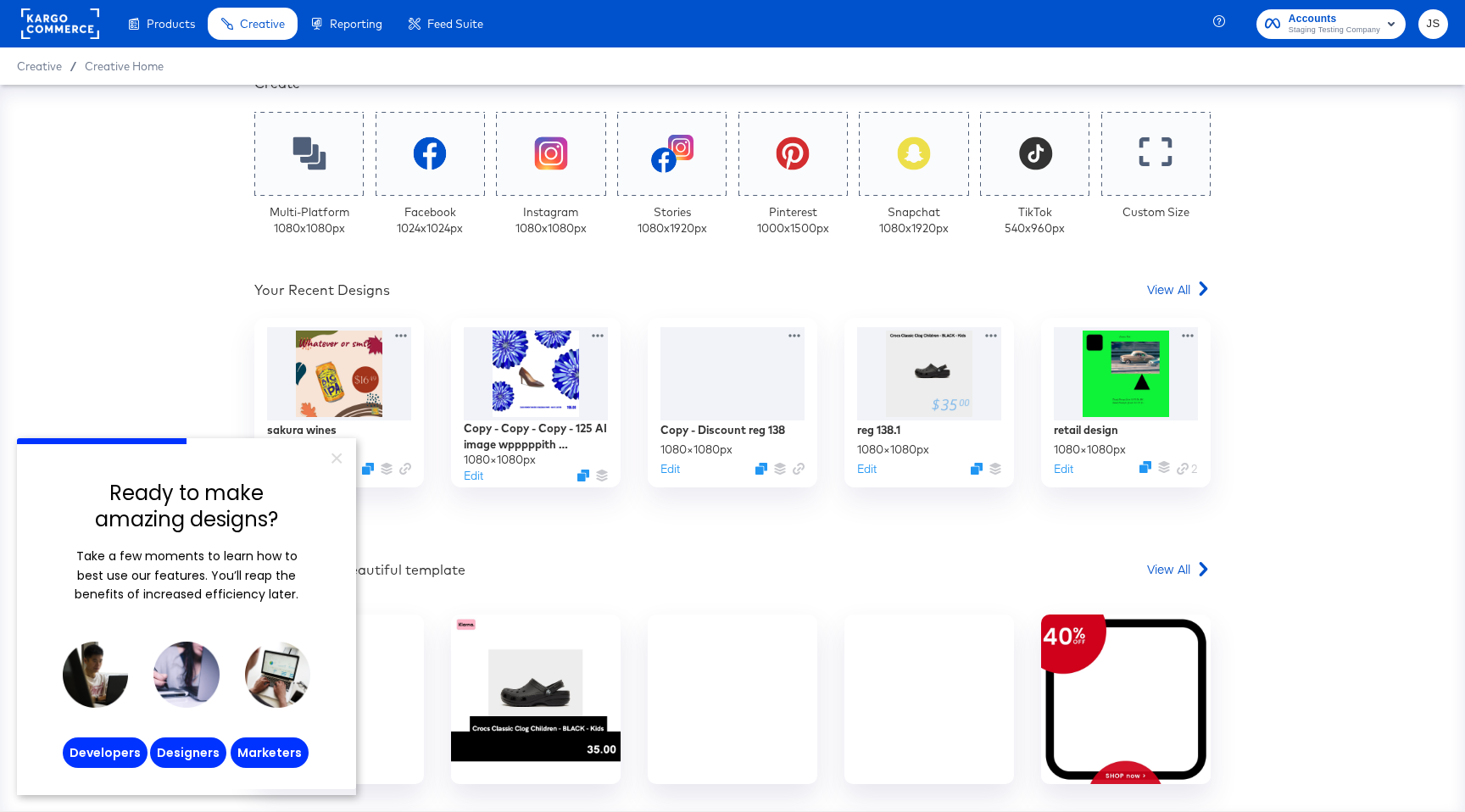
scroll to position [453, 0]
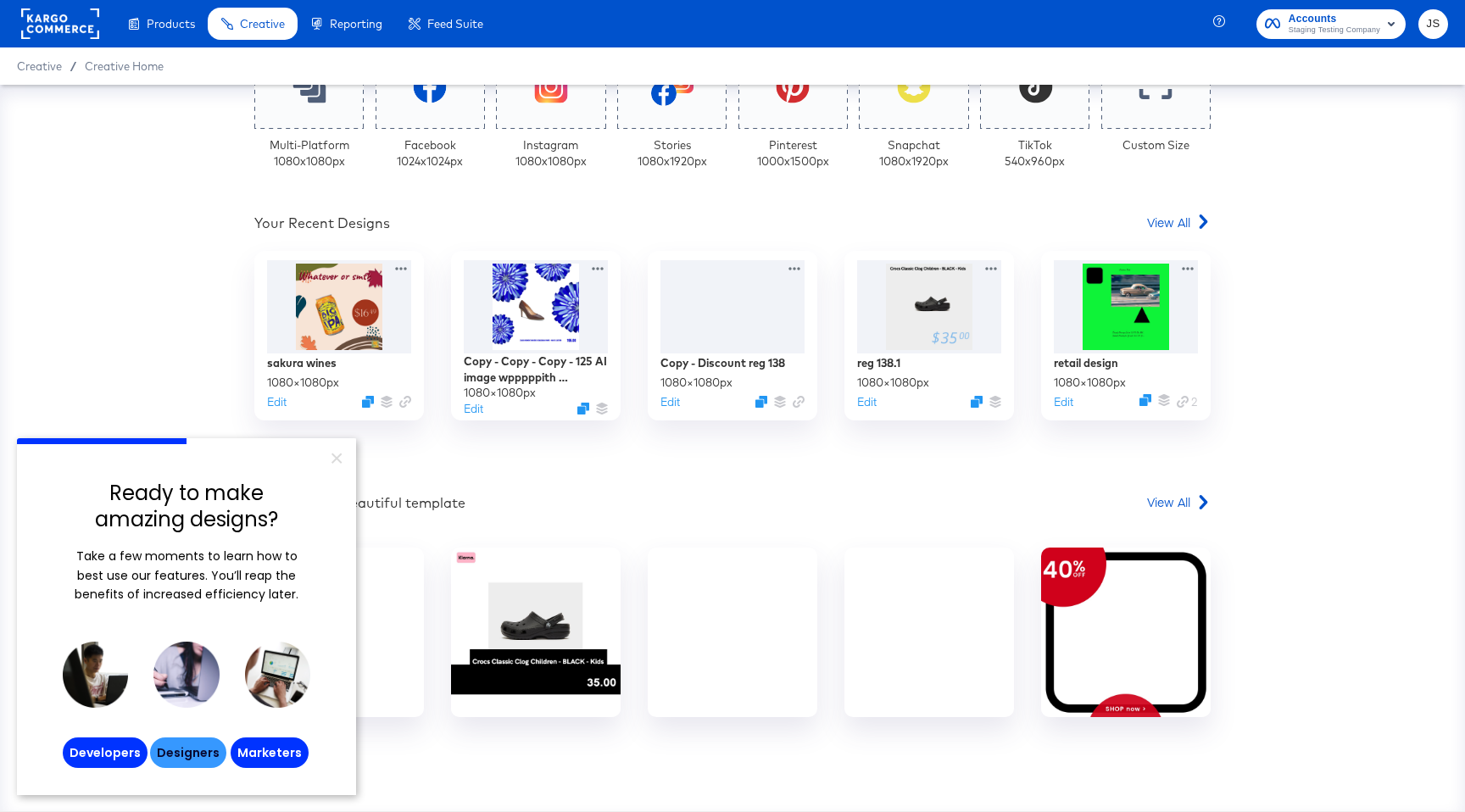
click at [182, 762] on link "Designers" at bounding box center [188, 753] width 76 height 30
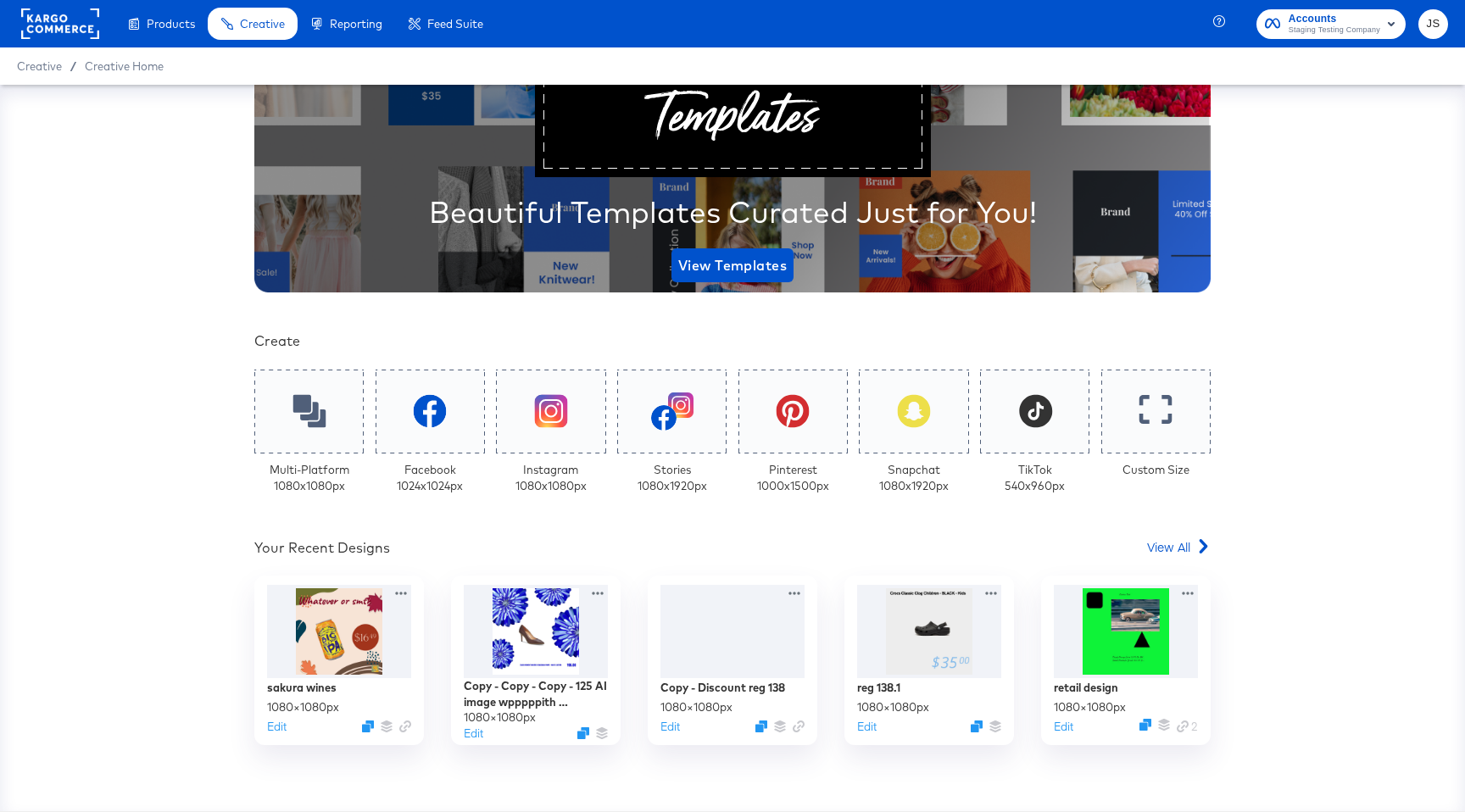
scroll to position [0, 0]
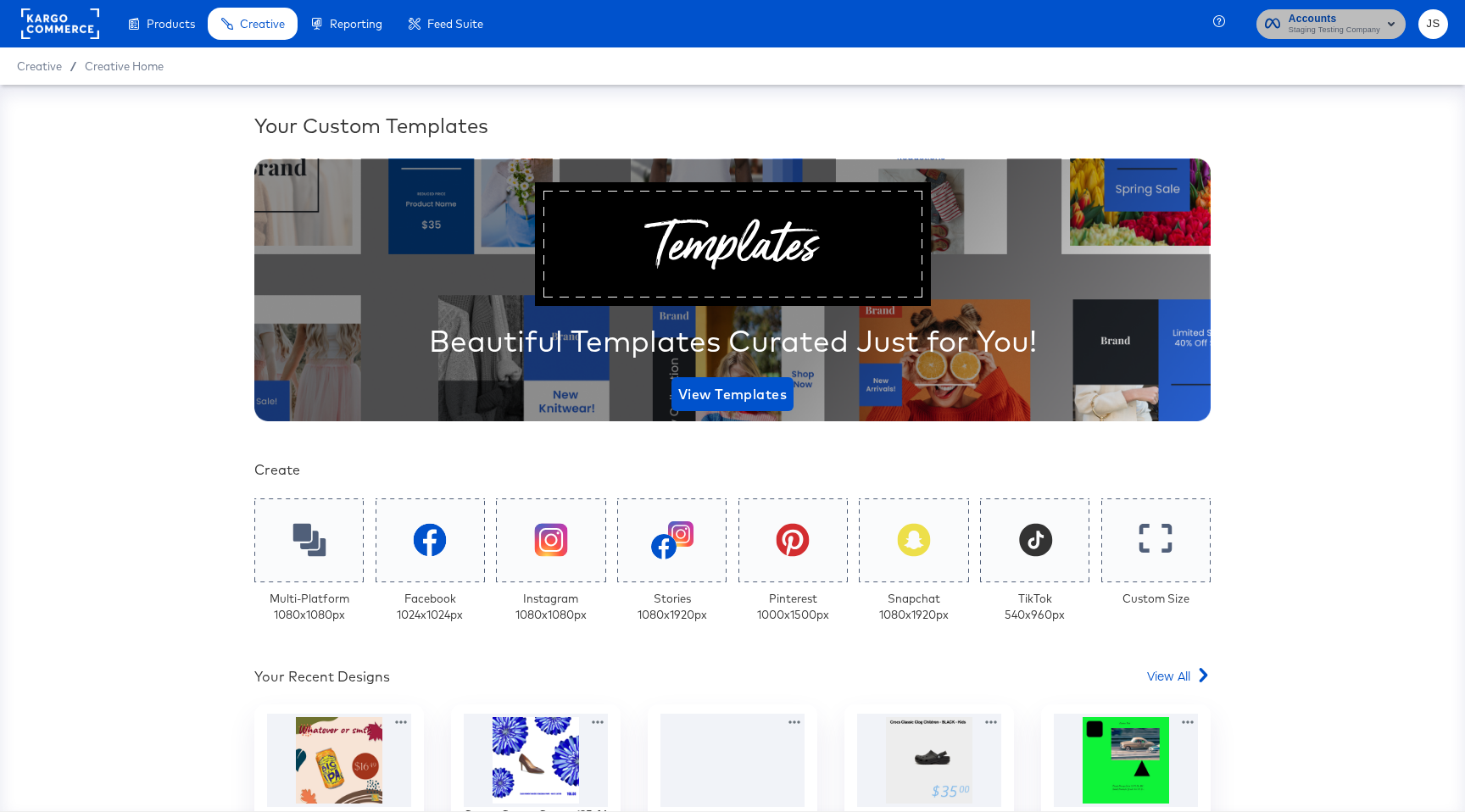
click at [1392, 25] on icon "button" at bounding box center [1391, 24] width 7 height 4
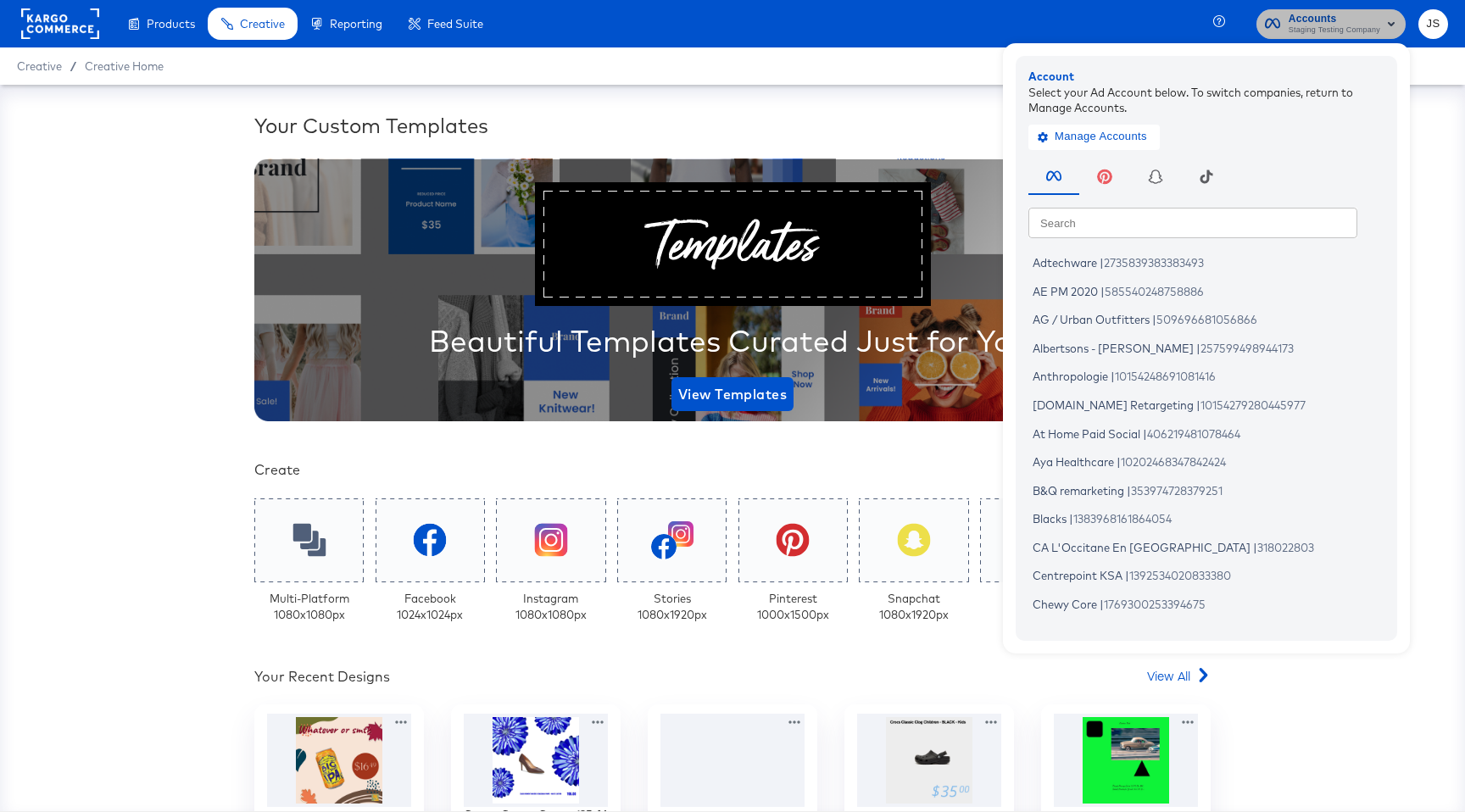
click at [1391, 25] on icon "button" at bounding box center [1391, 24] width 7 height 4
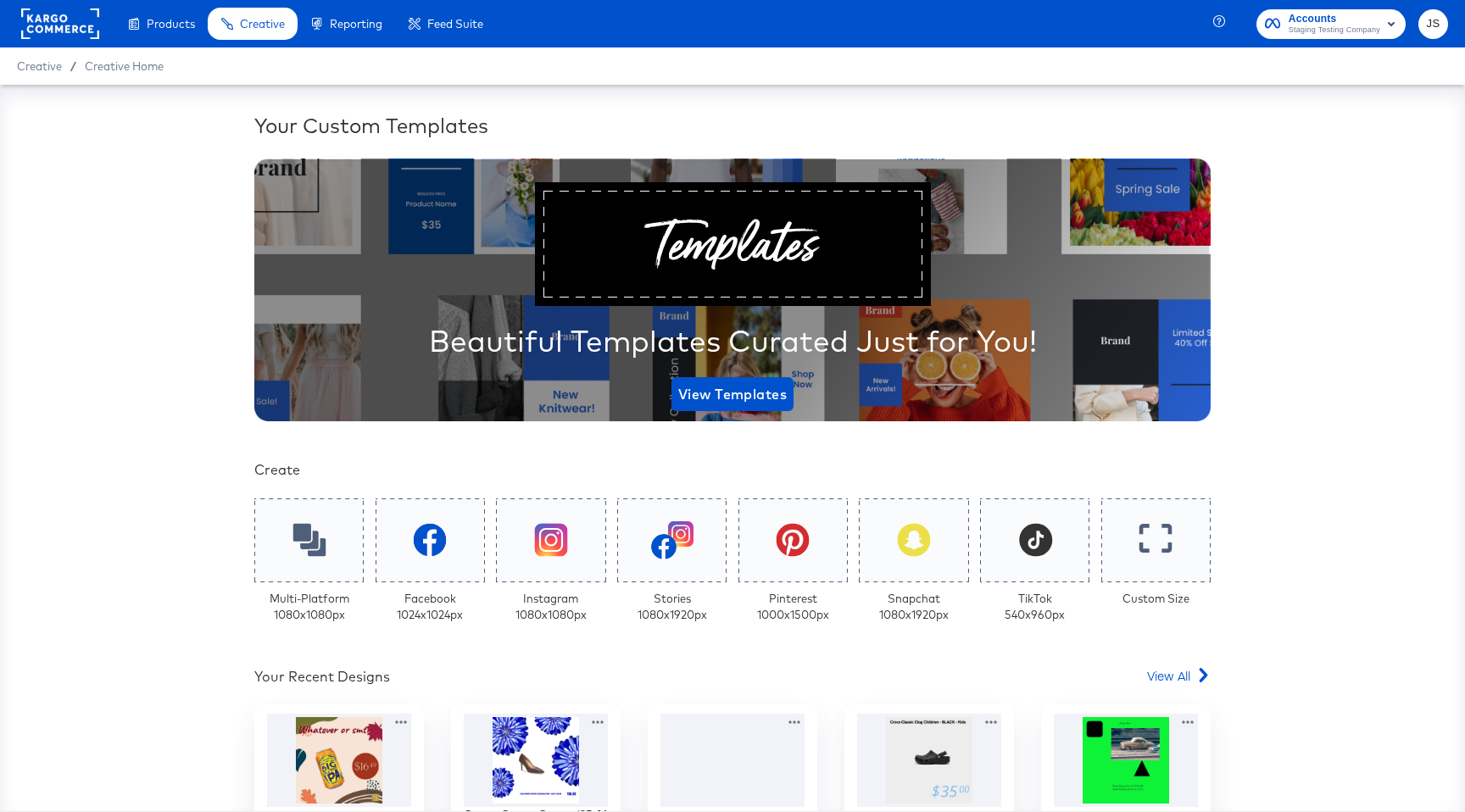
click at [1376, 27] on span "Staging Testing Company" at bounding box center [1334, 30] width 91 height 13
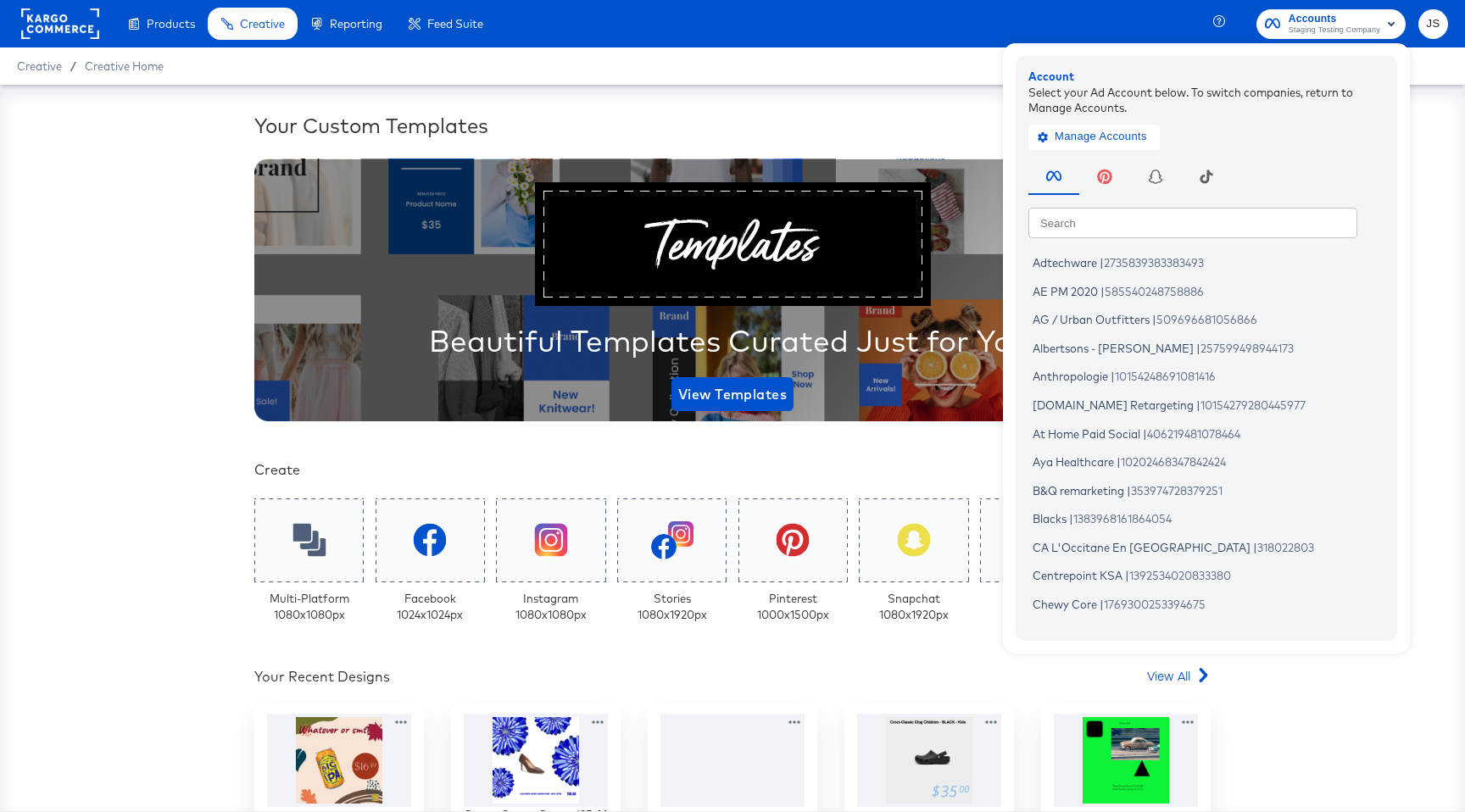
click at [1407, 19] on div "Accounts Staging Testing Company Account Select your Ad Account below. To switc…" at bounding box center [1336, 25] width 158 height 30
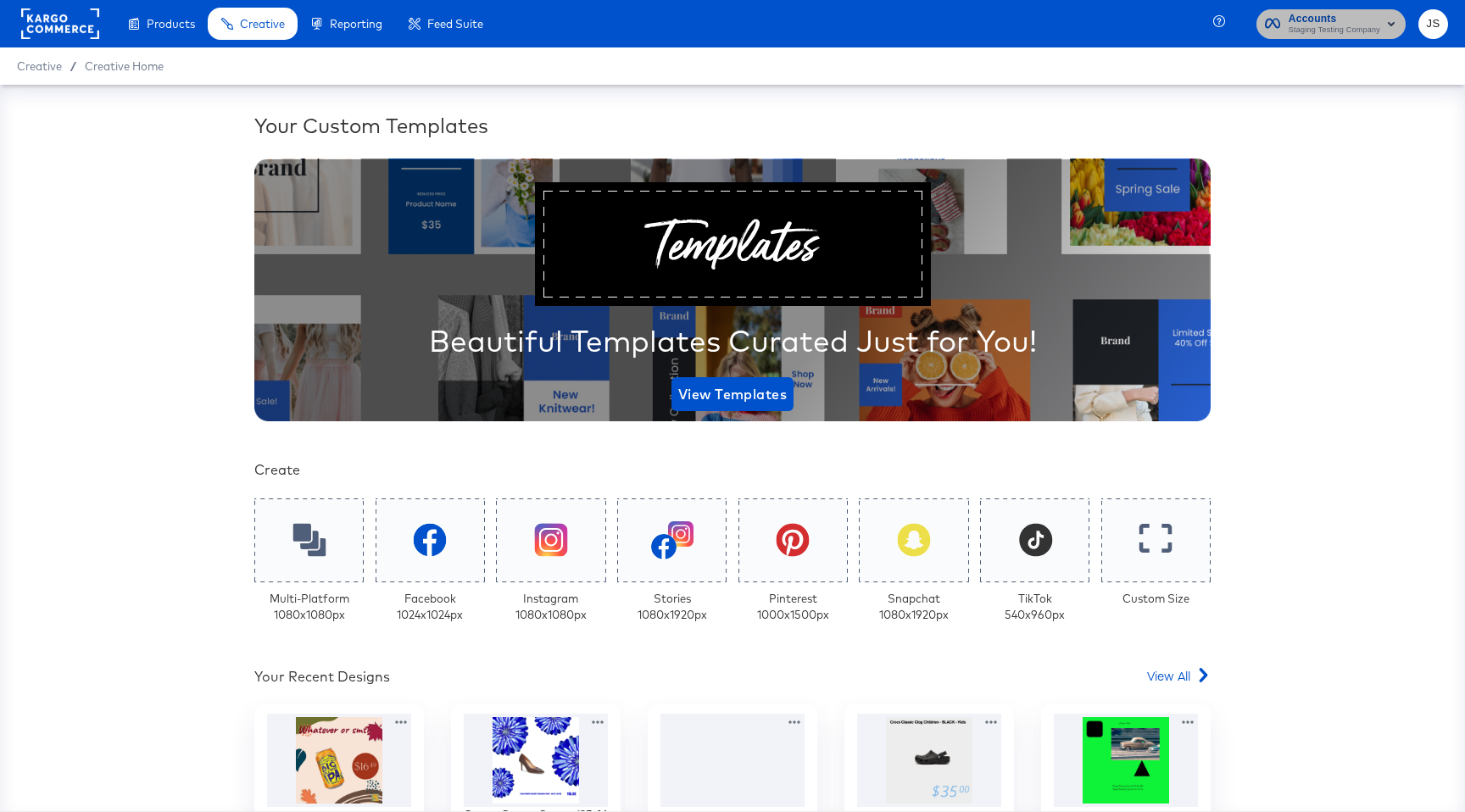
click at [1396, 21] on rect "button" at bounding box center [1391, 23] width 20 height 20
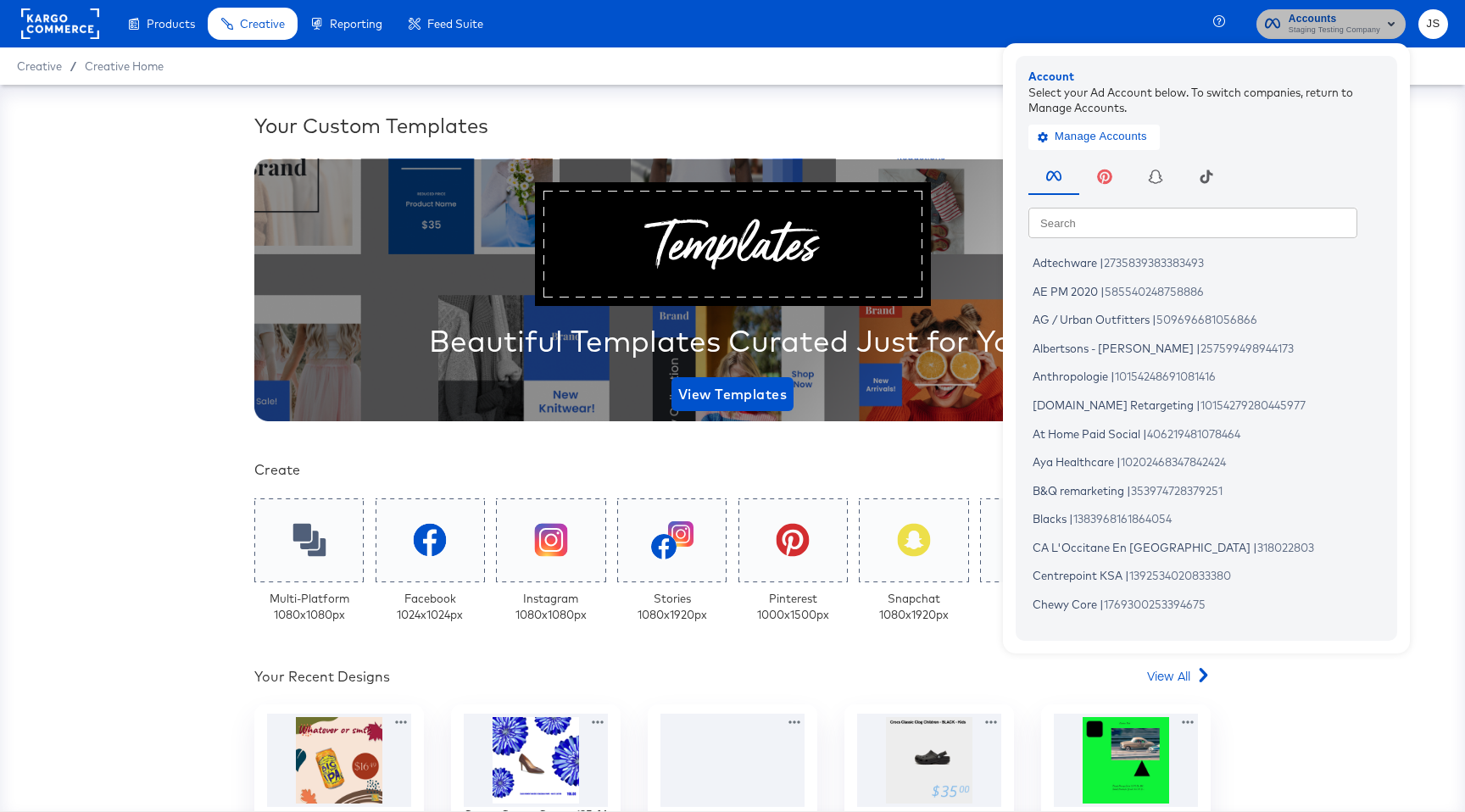
click at [1396, 21] on rect "button" at bounding box center [1391, 23] width 20 height 20
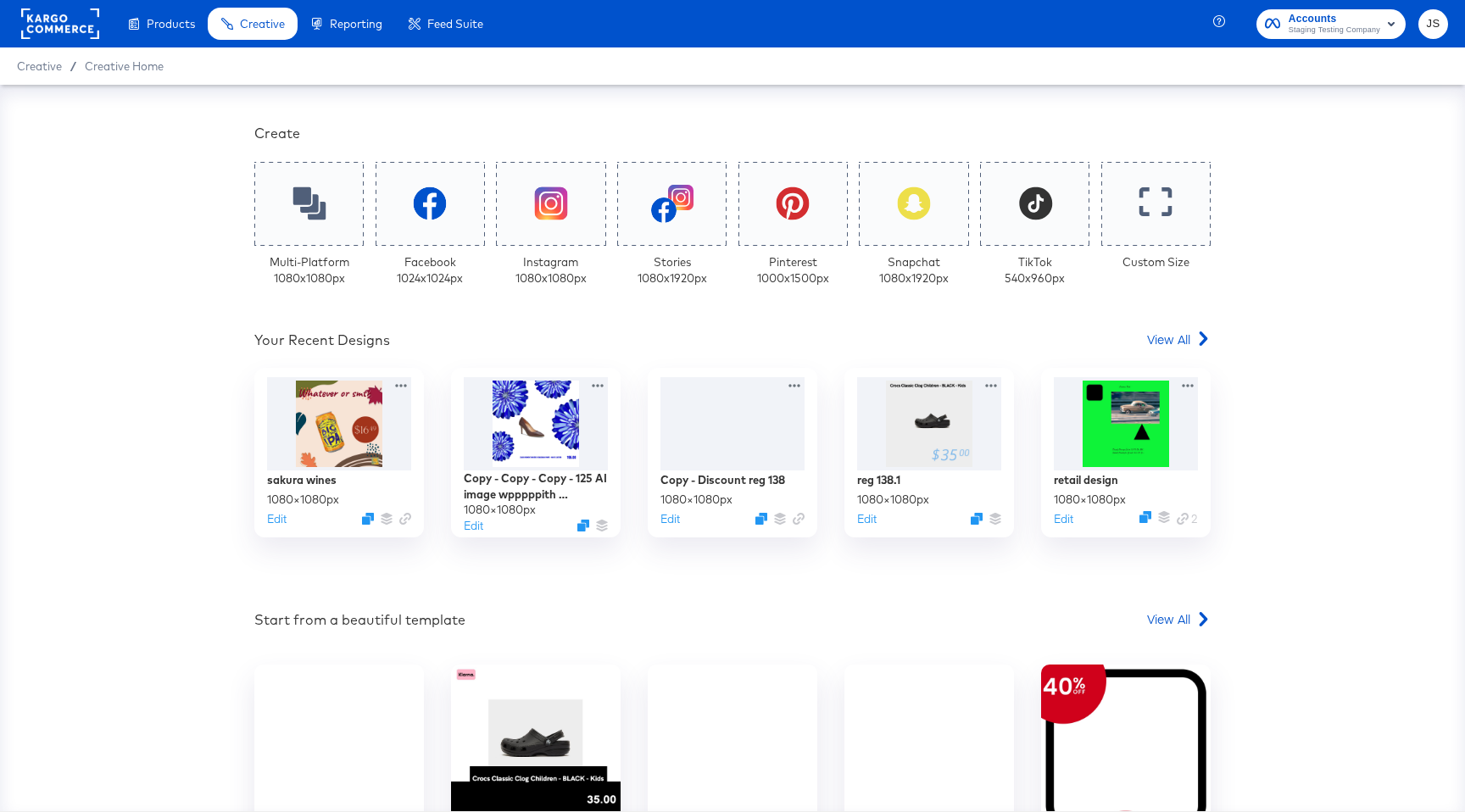
scroll to position [453, 0]
